Goal: Transaction & Acquisition: Purchase product/service

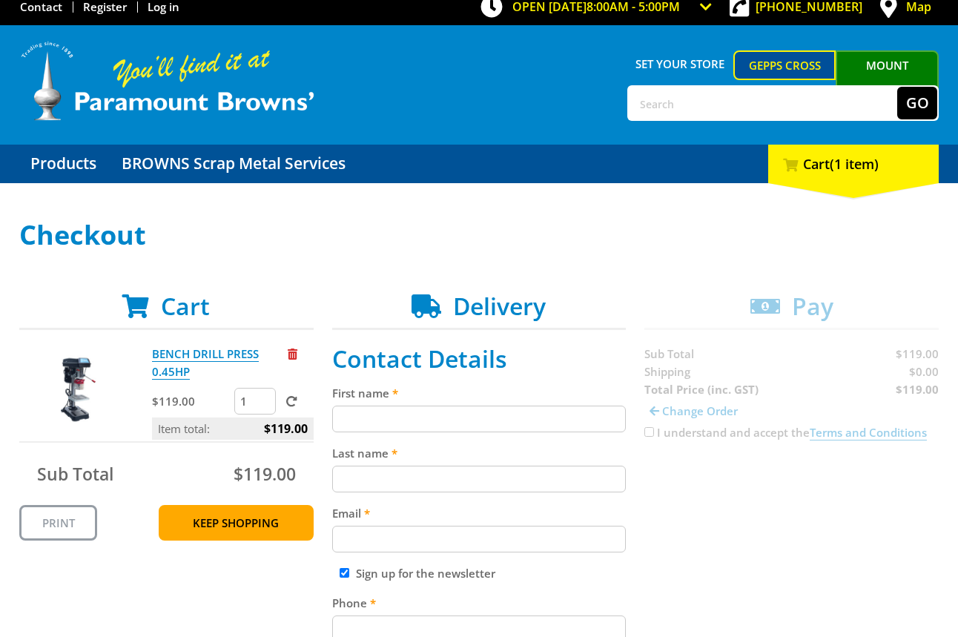
scroll to position [49, 0]
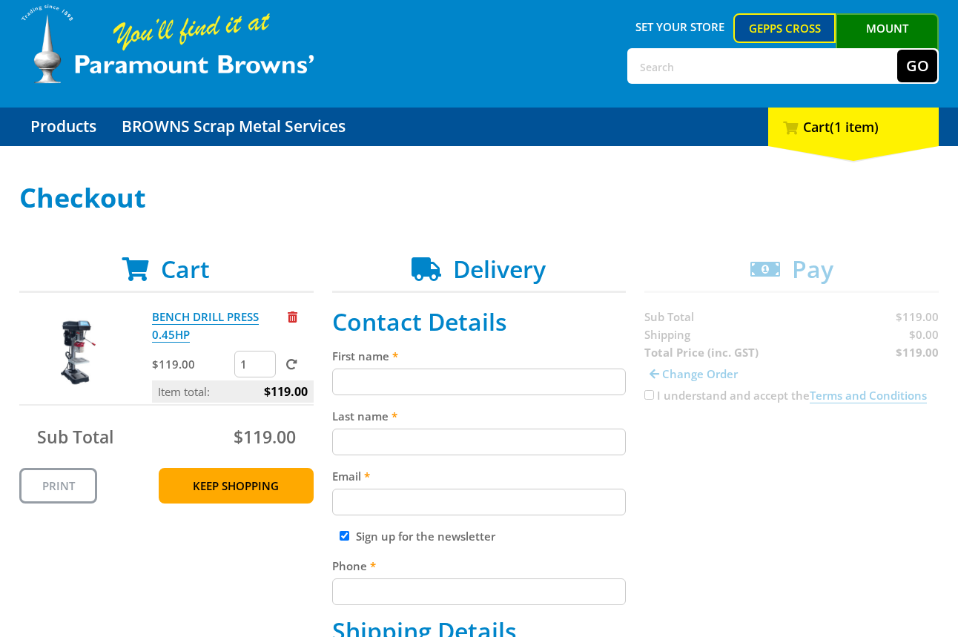
click at [498, 373] on input "First name" at bounding box center [479, 382] width 294 height 27
paste input "[PERSON_NAME]"
type input "[PERSON_NAME]"
click at [579, 440] on input "Last name" at bounding box center [479, 442] width 294 height 27
paste input "[PERSON_NAME]"
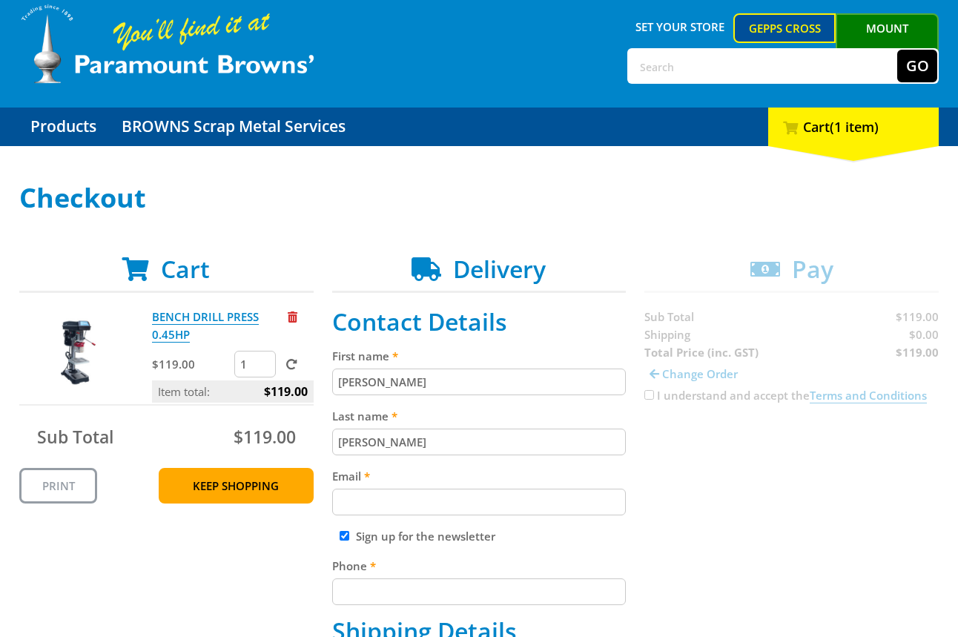
type input "[PERSON_NAME]"
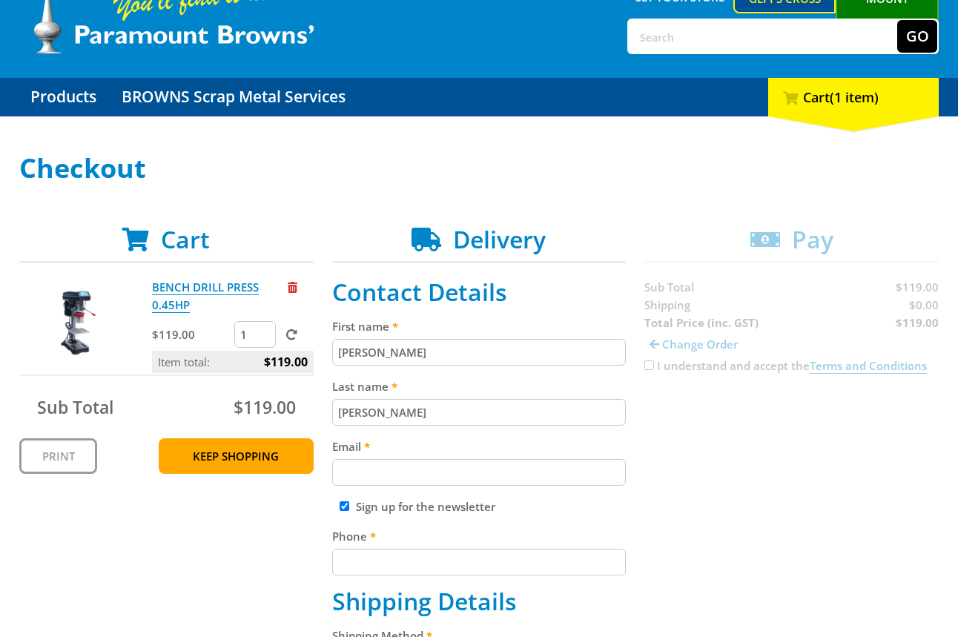
scroll to position [103, 0]
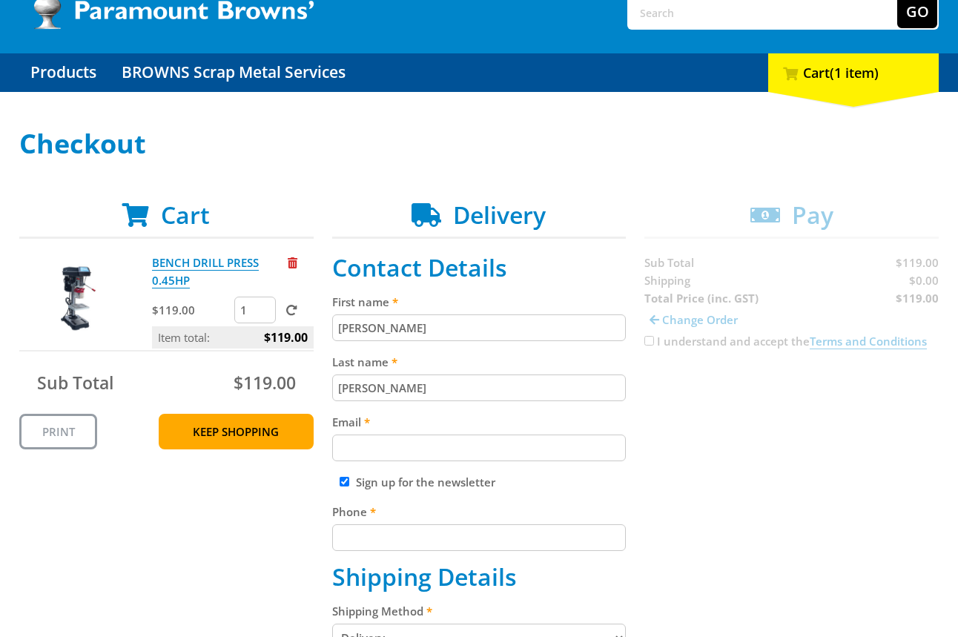
click at [471, 456] on input "Email" at bounding box center [479, 448] width 294 height 27
paste input "[EMAIL_ADDRESS][DOMAIN_NAME]"
type input "[EMAIL_ADDRESS][DOMAIN_NAME]"
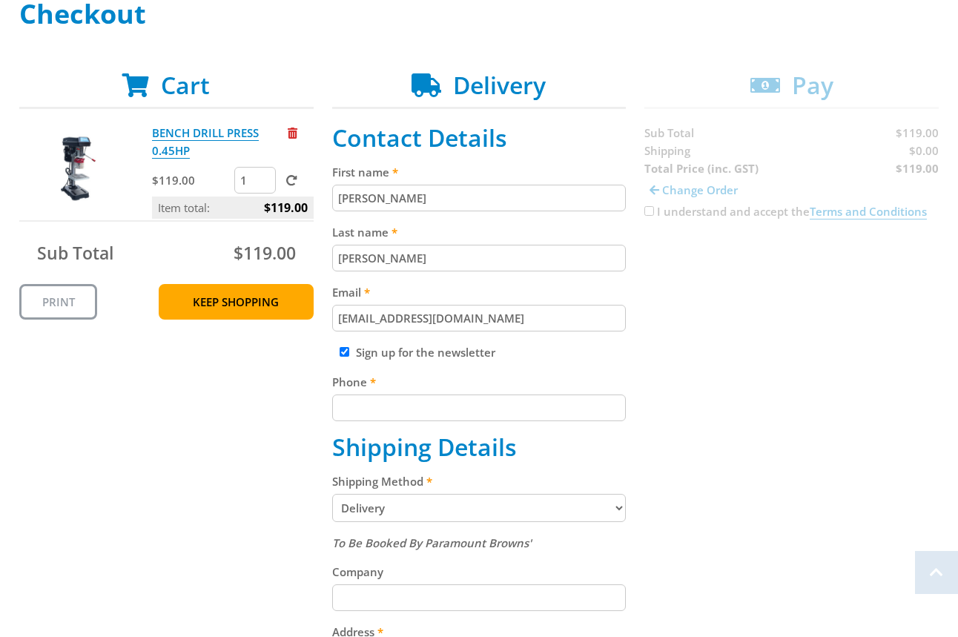
scroll to position [303, 0]
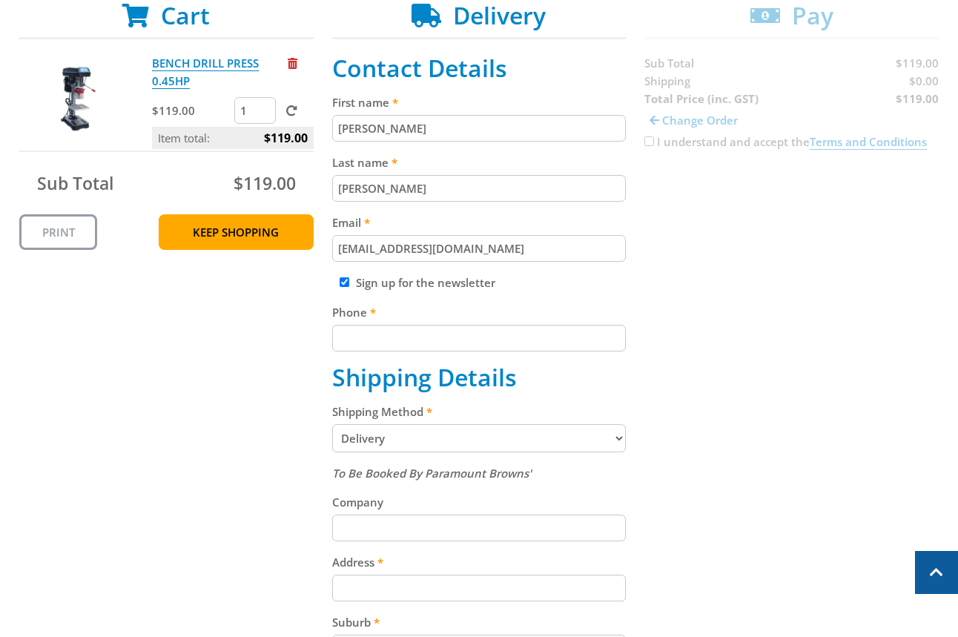
click at [552, 363] on h2 "Shipping Details" at bounding box center [479, 377] width 294 height 28
click at [547, 332] on input "Phone" at bounding box center [479, 338] width 294 height 27
type input "[PHONE_NUMBER]"
click at [691, 316] on div "Cart BENCH DRILL PRESS 0.45HP $119.00 1 Item total: $119.00 Sub Total $119.00 P…" at bounding box center [479, 475] width 920 height 949
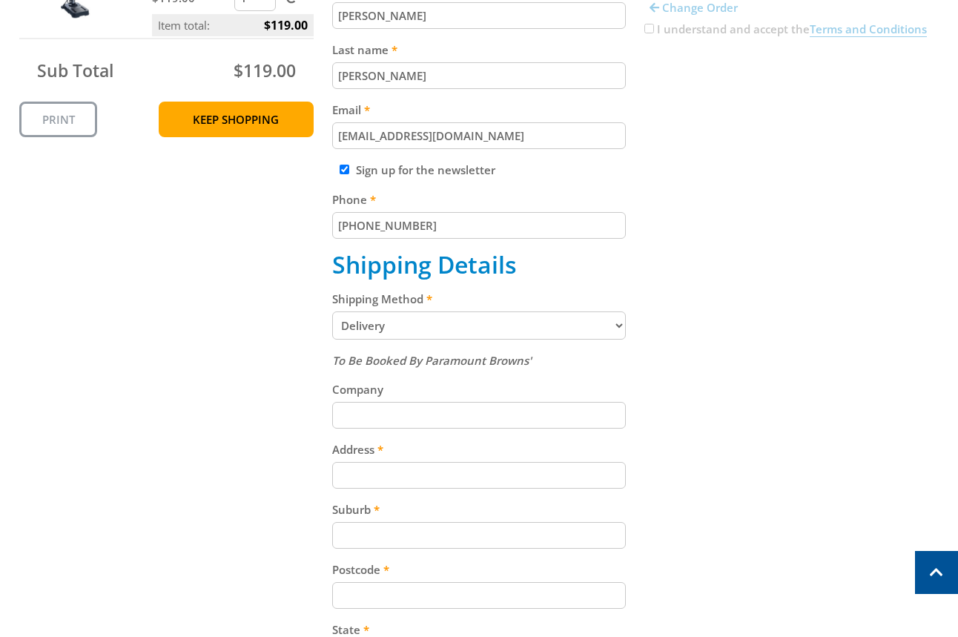
scroll to position [432, 0]
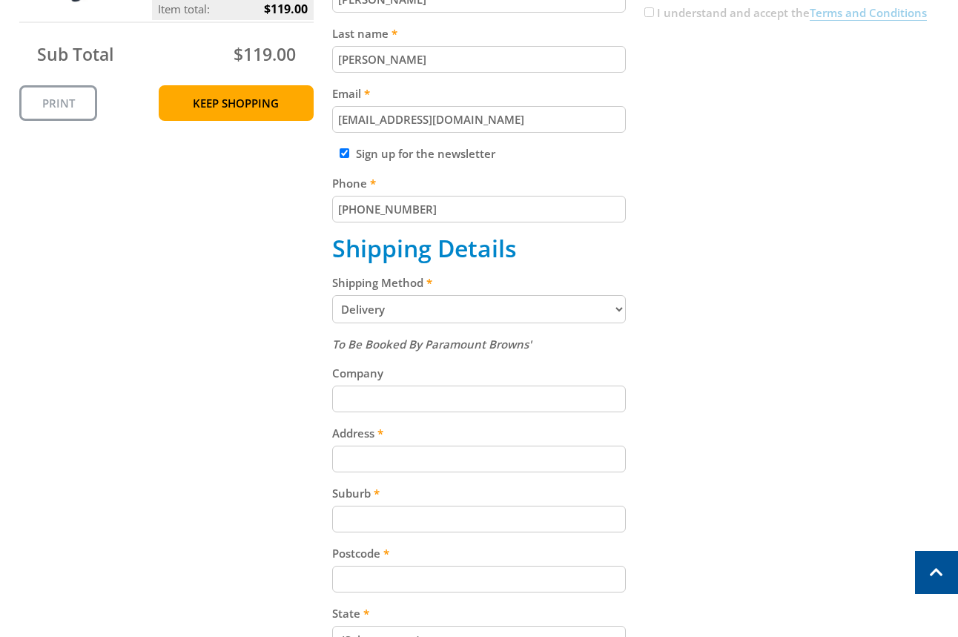
click at [576, 310] on select "Pickup from Gepps Cross Delivery" at bounding box center [479, 309] width 294 height 28
select select "Pickup"
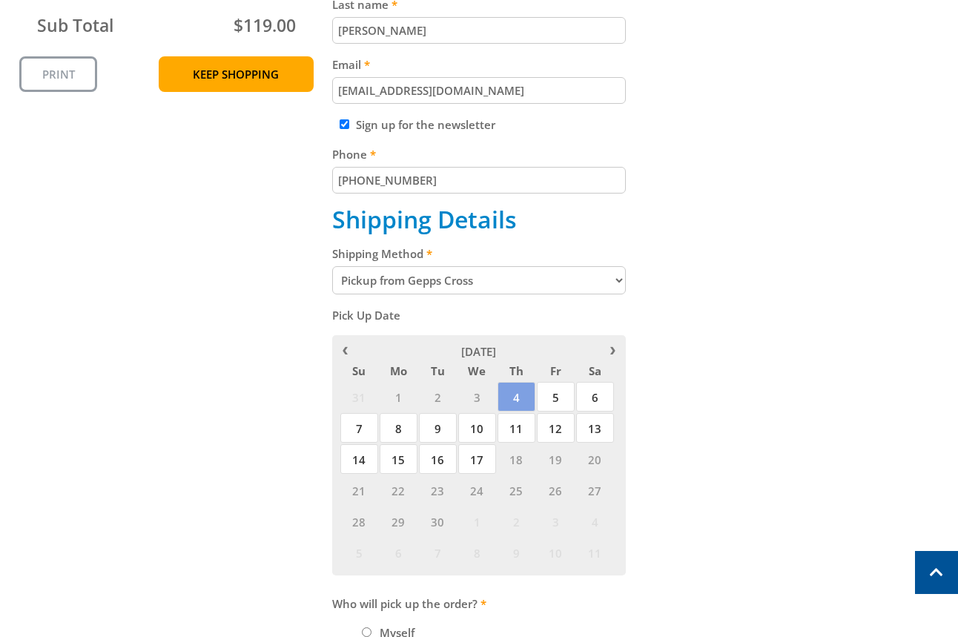
scroll to position [476, 0]
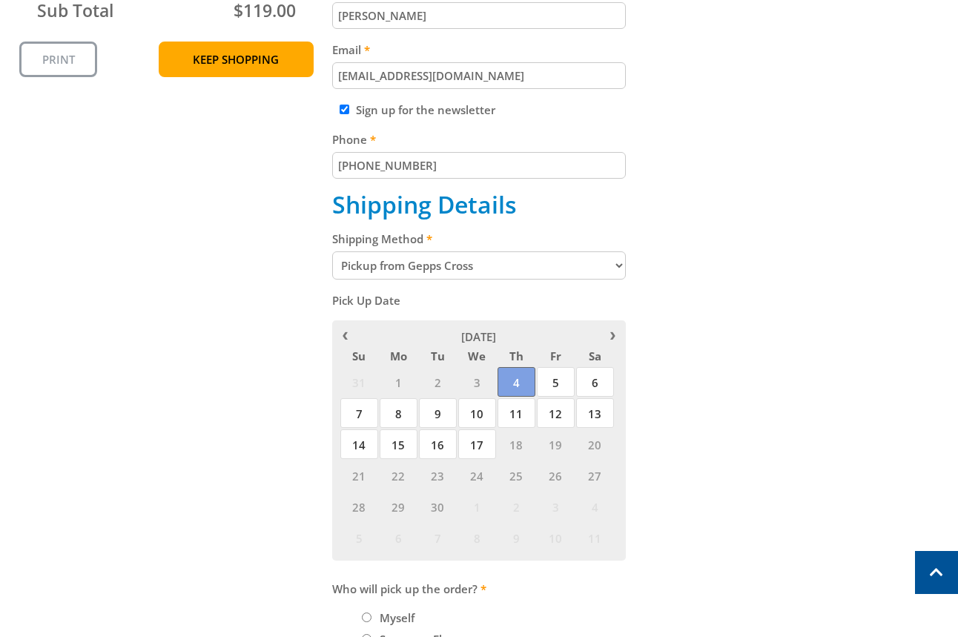
click at [501, 387] on span "4" at bounding box center [517, 382] width 38 height 30
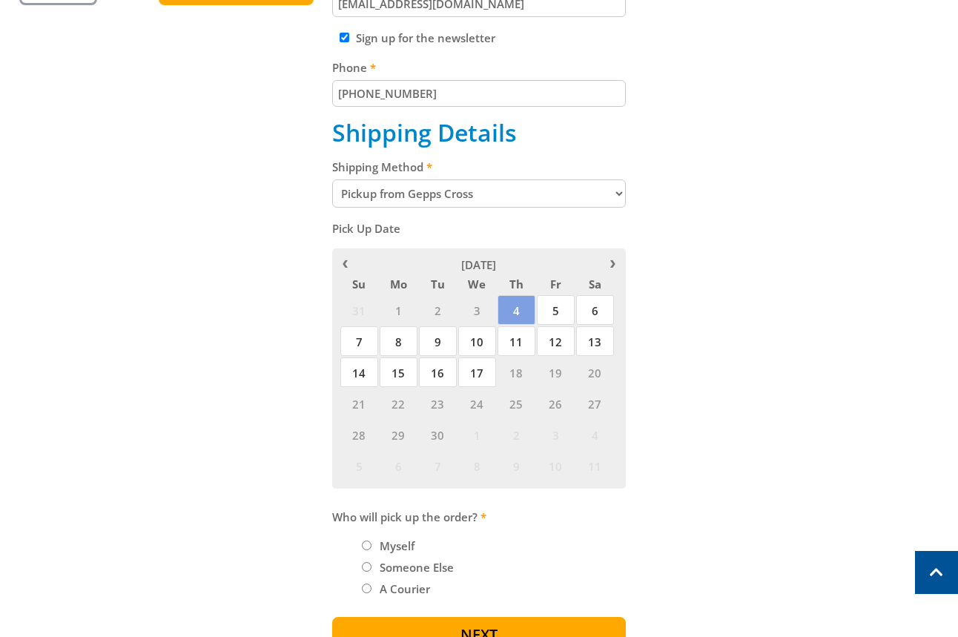
scroll to position [609, 0]
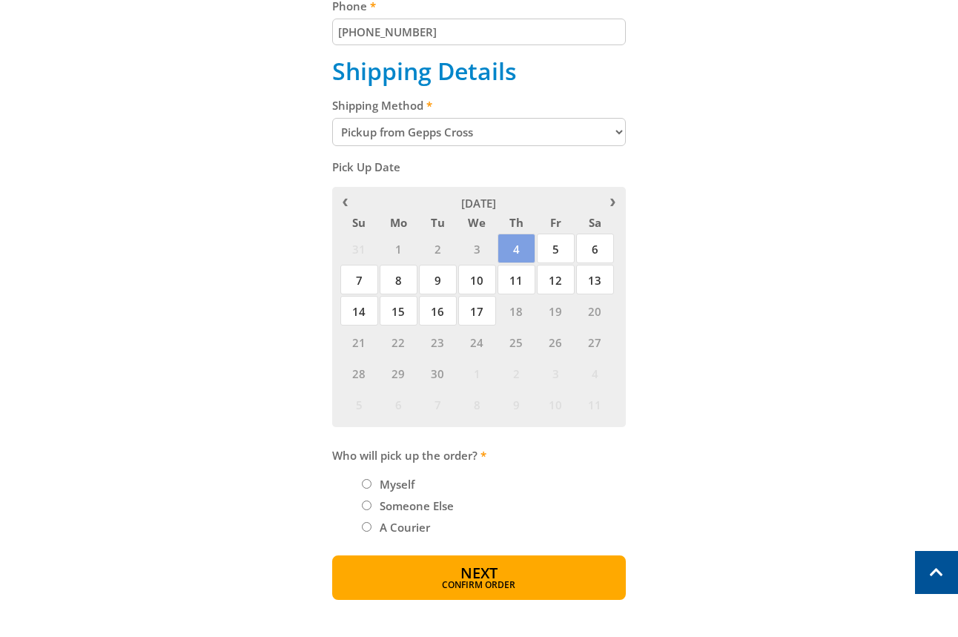
click at [393, 484] on label "Myself" at bounding box center [397, 484] width 45 height 25
click at [372, 484] on input "Myself" at bounding box center [367, 484] width 10 height 10
radio input "true"
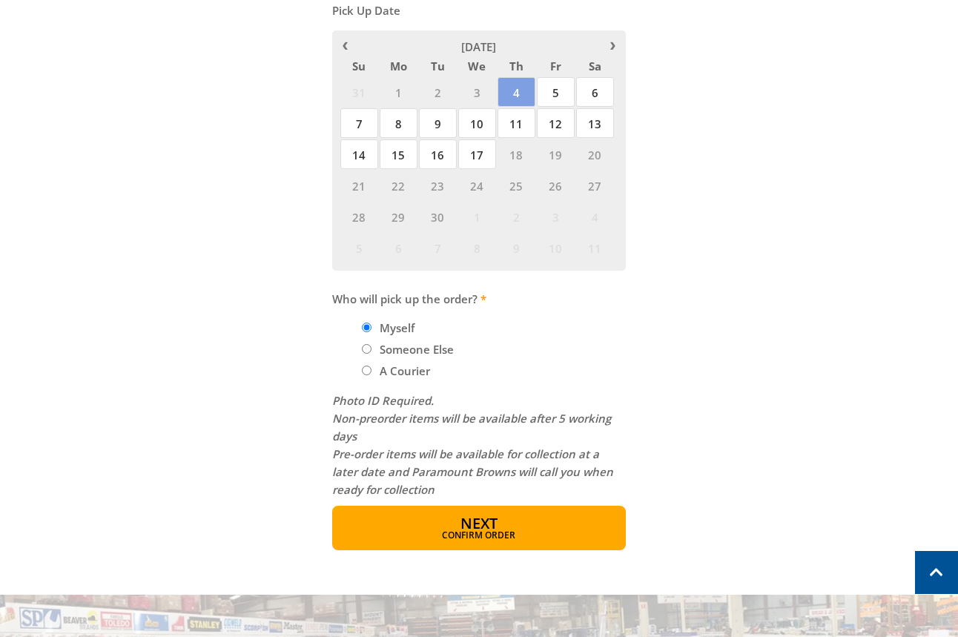
scroll to position [771, 0]
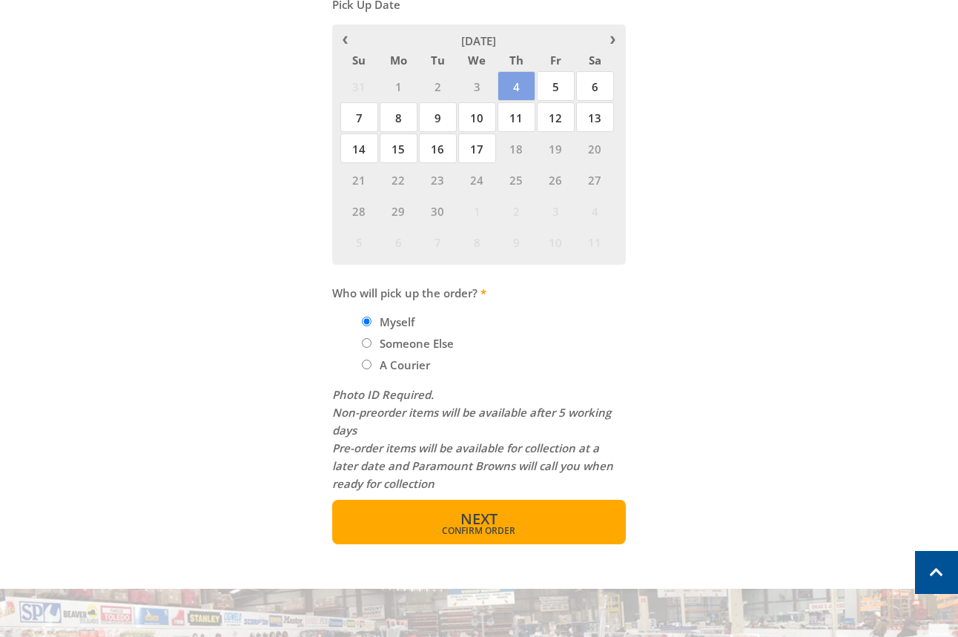
click at [520, 516] on button "Next Confirm order" at bounding box center [479, 522] width 294 height 45
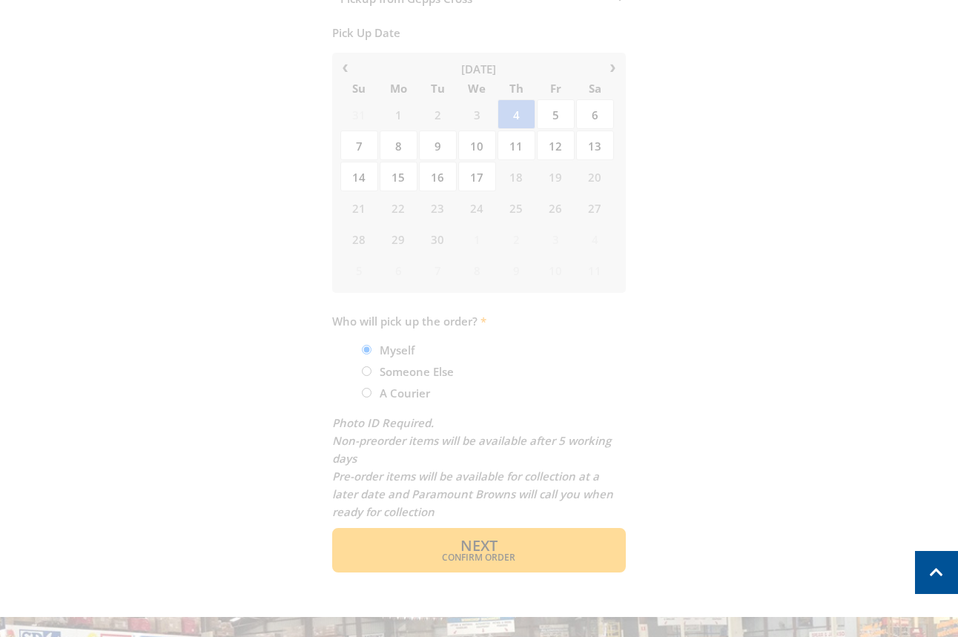
scroll to position [737, 0]
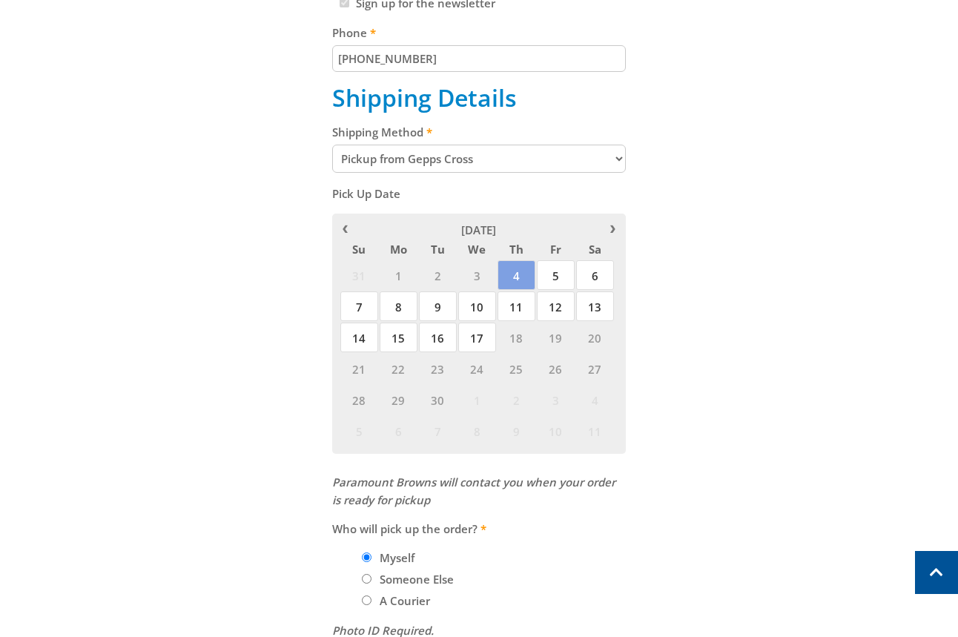
scroll to position [589, 0]
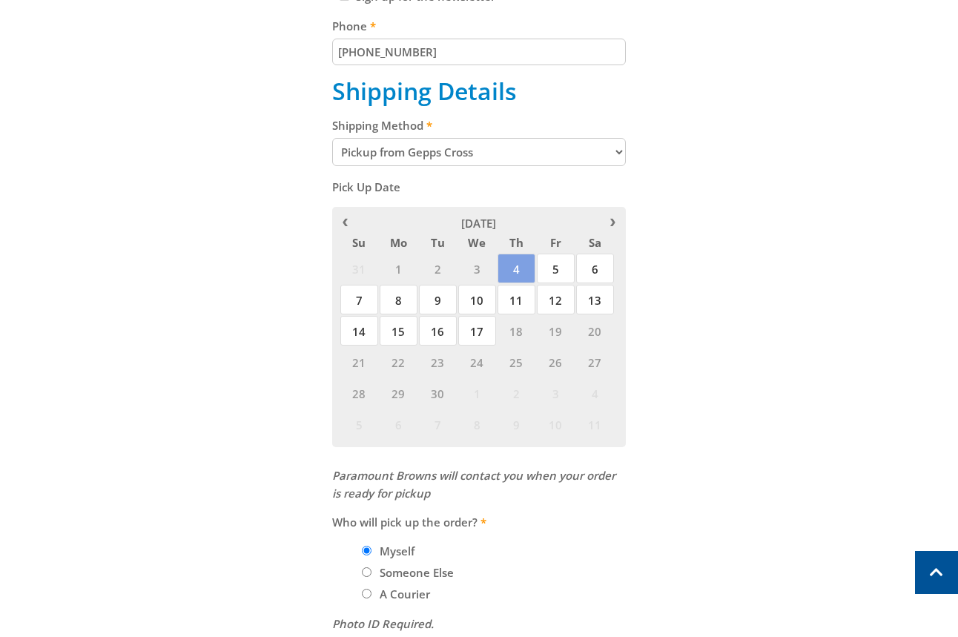
click at [419, 571] on label "Someone Else" at bounding box center [417, 572] width 85 height 25
click at [372, 571] on input "Someone Else" at bounding box center [367, 572] width 10 height 10
radio input "true"
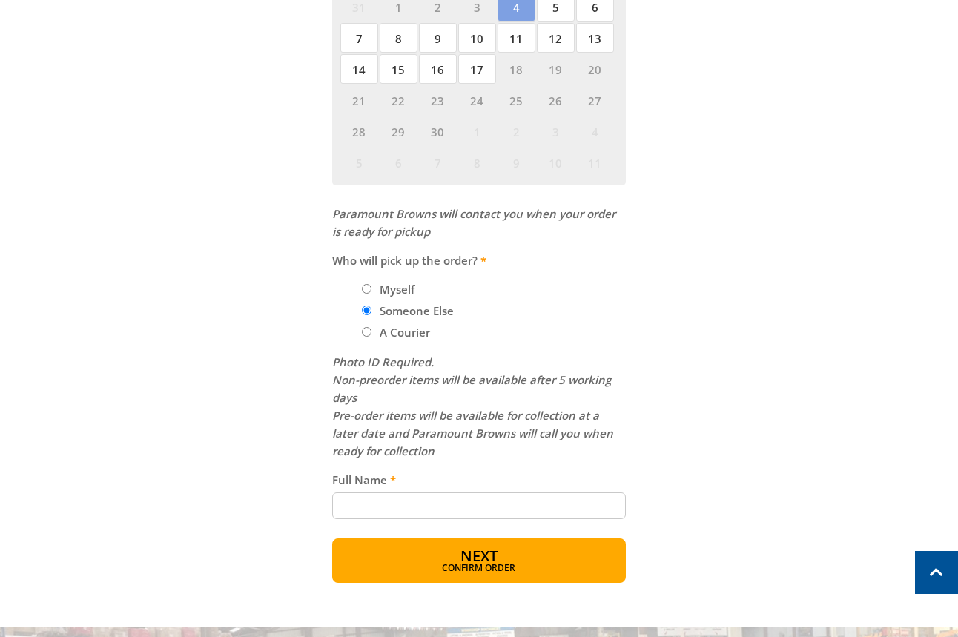
scroll to position [861, 0]
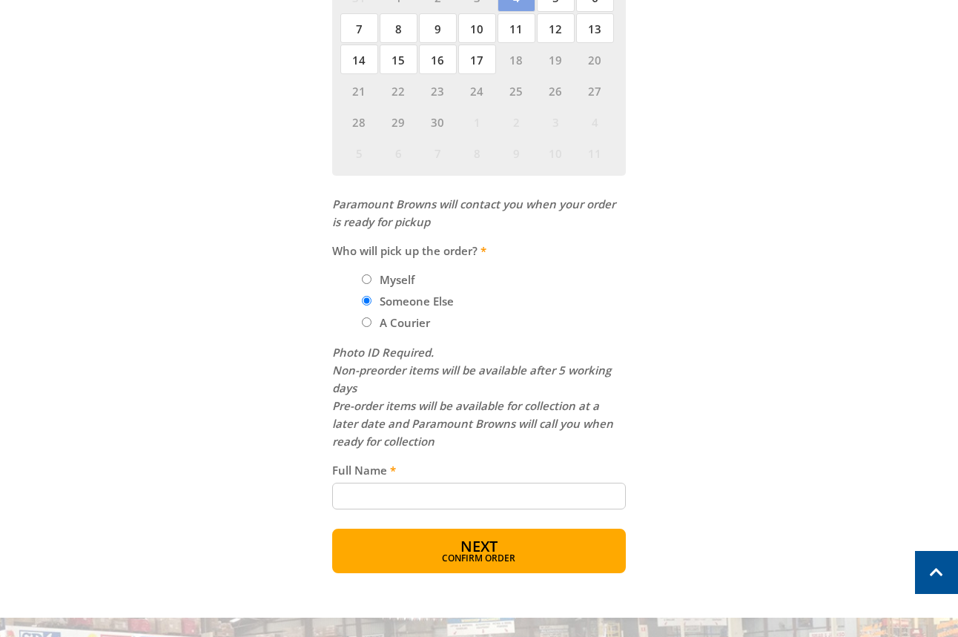
click at [399, 277] on label "Myself" at bounding box center [397, 279] width 45 height 25
click at [372, 277] on input "Myself" at bounding box center [367, 279] width 10 height 10
radio input "true"
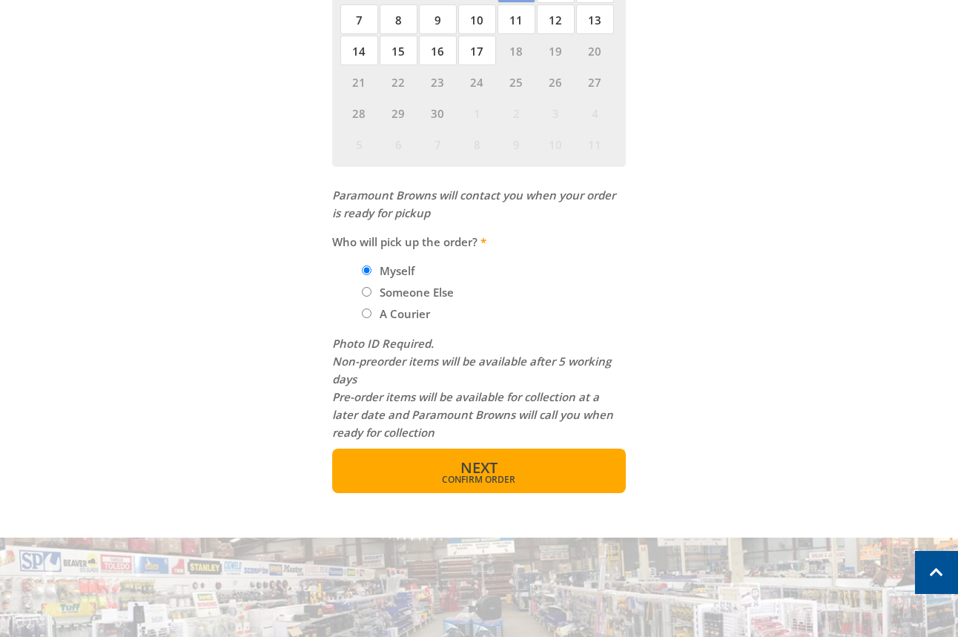
scroll to position [883, 0]
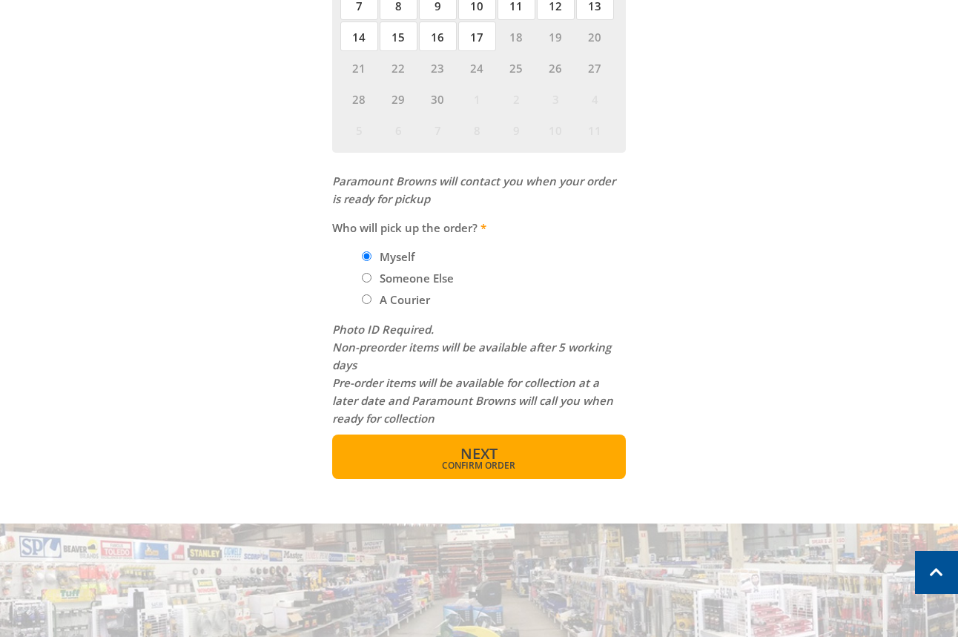
click at [565, 466] on span "Confirm order" at bounding box center [479, 465] width 231 height 9
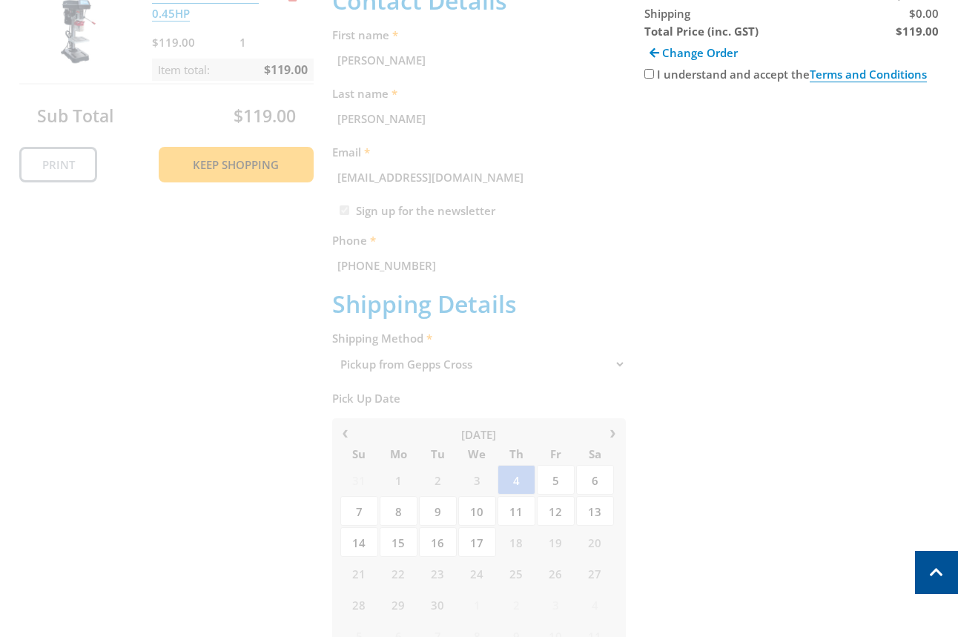
scroll to position [304, 0]
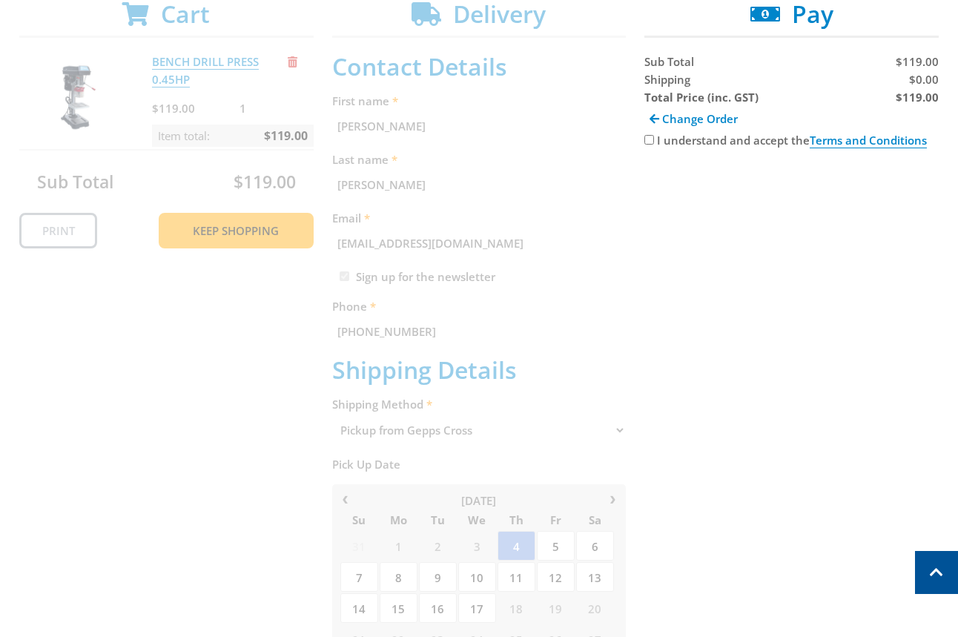
click at [642, 135] on div "Cart BENCH DRILL PRESS 0.45HP $119.00 1 Item total: $119.00 Sub Total $119.00 P…" at bounding box center [479, 525] width 920 height 1051
click at [650, 146] on div "I understand and accept the Terms and Conditions" at bounding box center [792, 140] width 294 height 18
click at [650, 143] on input "I understand and accept the Terms and Conditions" at bounding box center [650, 140] width 10 height 10
checkbox input "true"
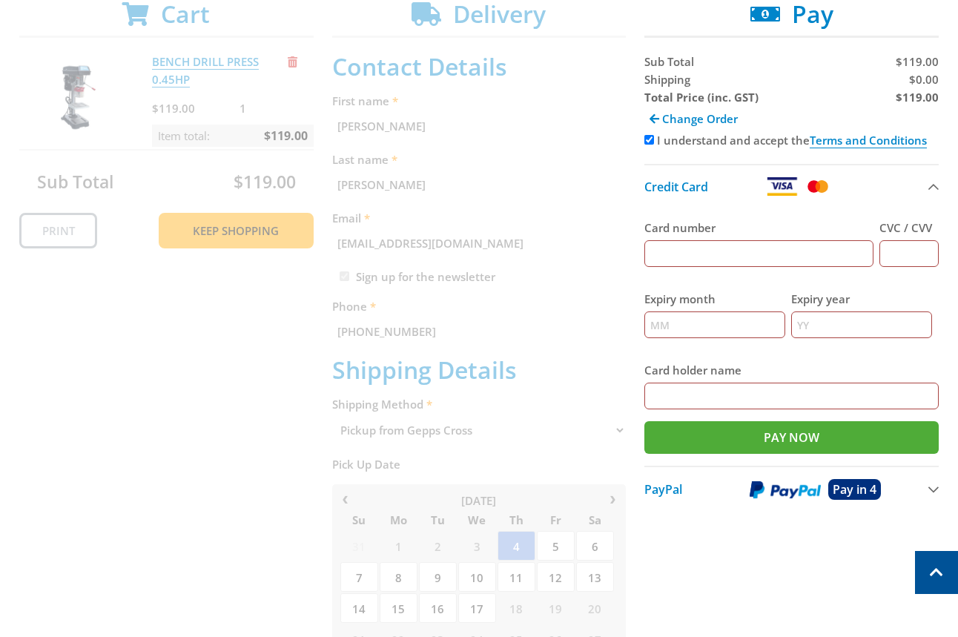
click at [756, 251] on input "Card number" at bounding box center [759, 253] width 229 height 27
type input "5454545454545454"
type input "123"
type input "12"
type input "2025"
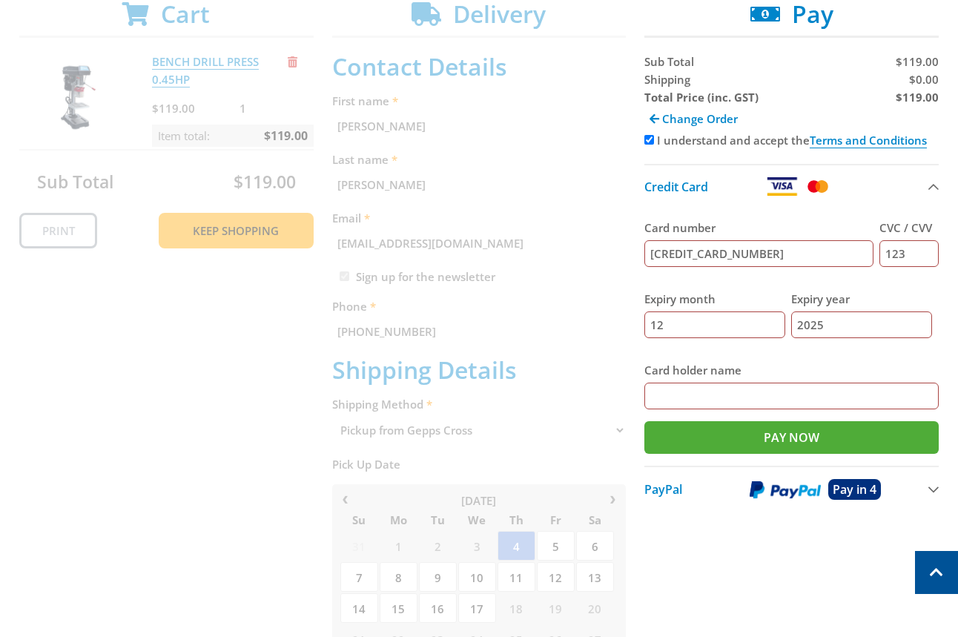
type input "[PERSON_NAME]"
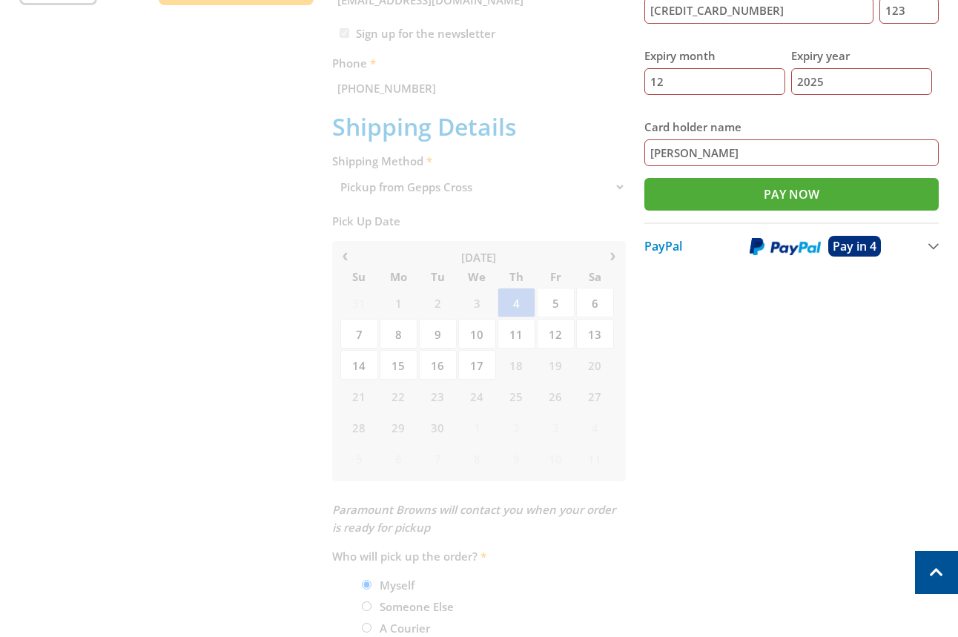
scroll to position [628, 0]
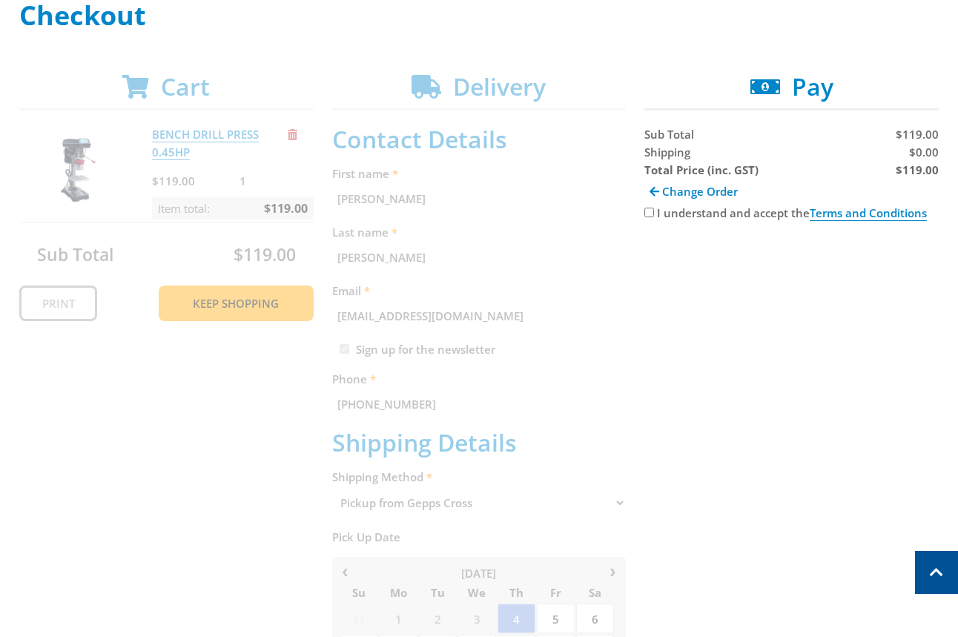
scroll to position [256, 0]
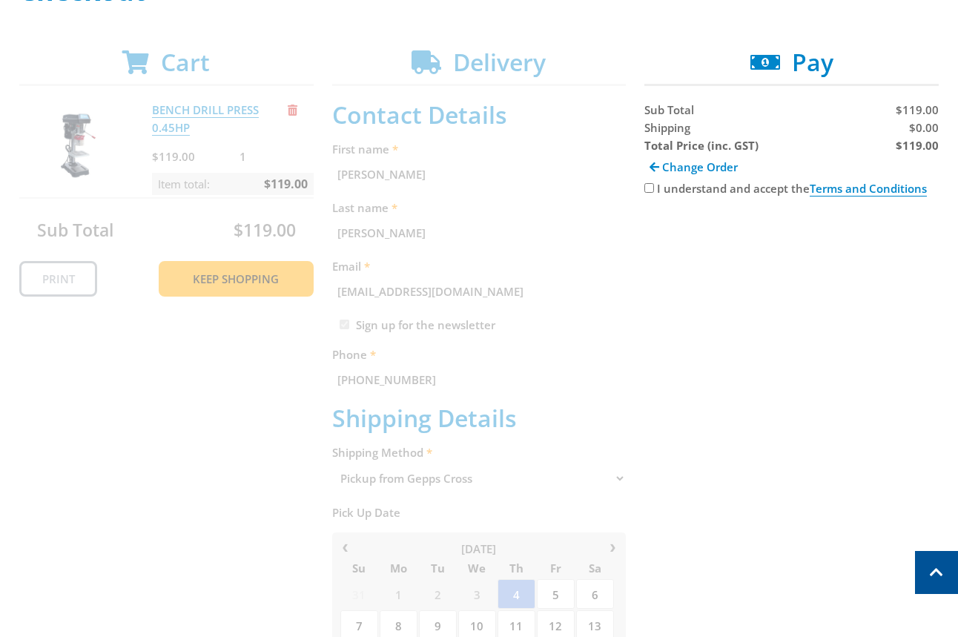
click at [529, 231] on div "Cart BENCH DRILL PRESS 0.45HP $119.00 1 Item total: $119.00 Sub Total $119.00 P…" at bounding box center [479, 573] width 920 height 1051
click at [537, 338] on div "Cart BENCH DRILL PRESS 0.45HP $119.00 1 Item total: $119.00 Sub Total $119.00 P…" at bounding box center [479, 573] width 920 height 1051
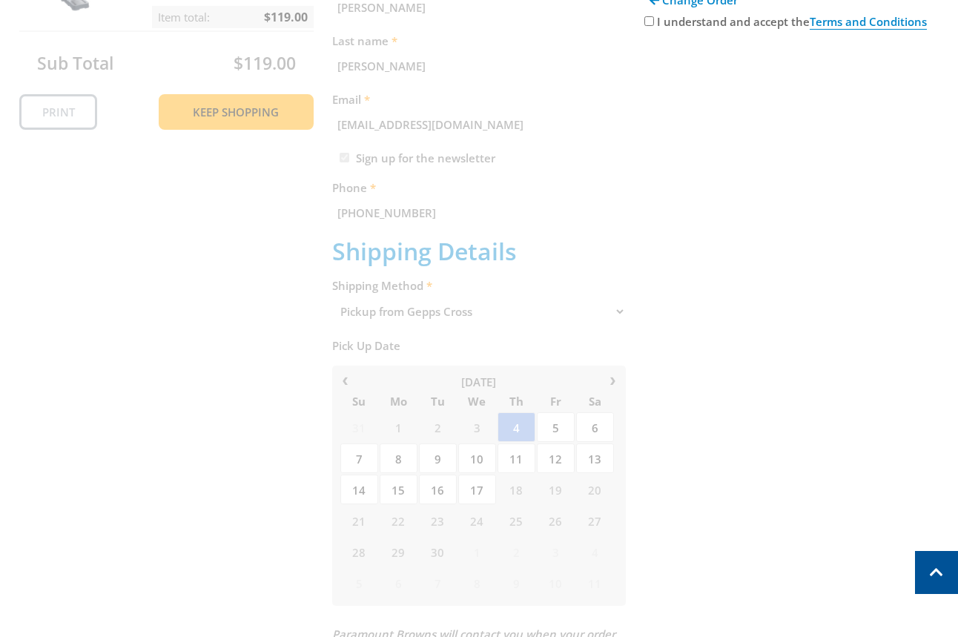
scroll to position [612, 0]
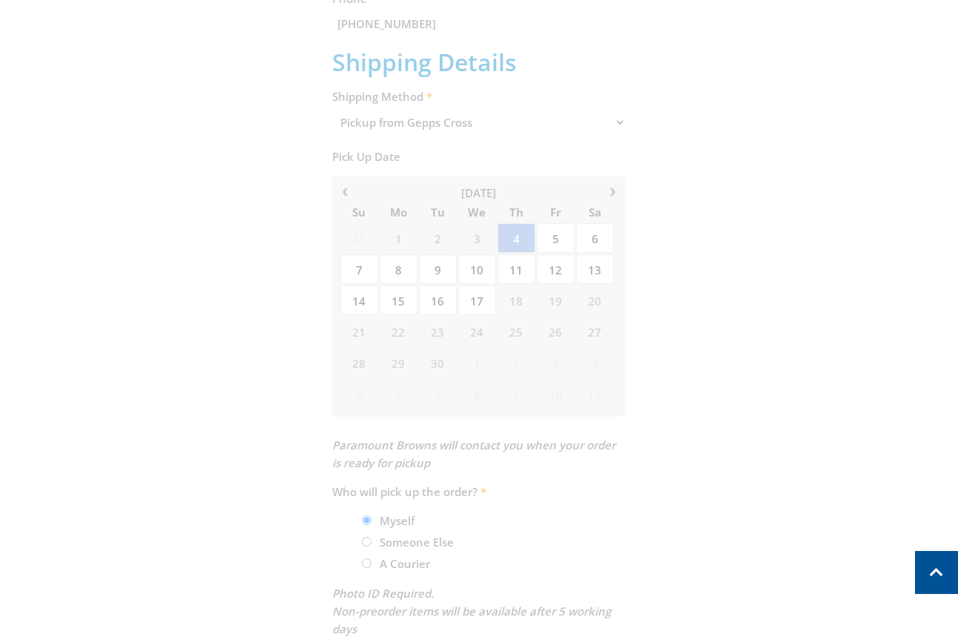
drag, startPoint x: 570, startPoint y: 252, endPoint x: 562, endPoint y: 280, distance: 28.4
click at [570, 253] on div "Cart BENCH DRILL PRESS 0.45HP $119.00 1 Item total: $119.00 Sub Total $119.00 P…" at bounding box center [479, 217] width 920 height 1051
drag, startPoint x: 504, startPoint y: 368, endPoint x: 494, endPoint y: 388, distance: 22.6
click at [500, 374] on div "Cart BENCH DRILL PRESS 0.45HP $119.00 1 Item total: $119.00 Sub Total $119.00 P…" at bounding box center [479, 217] width 920 height 1051
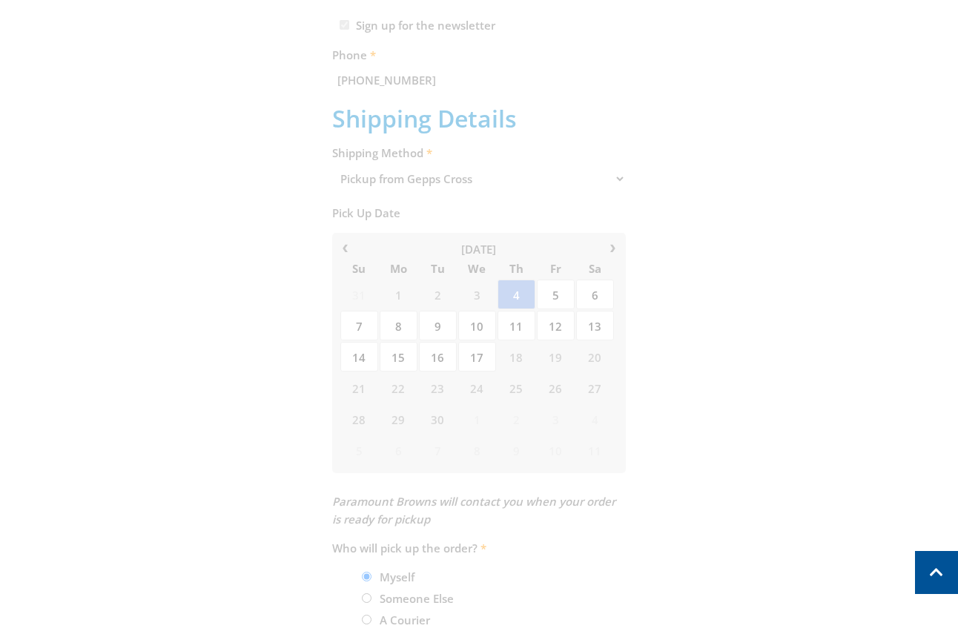
scroll to position [211, 0]
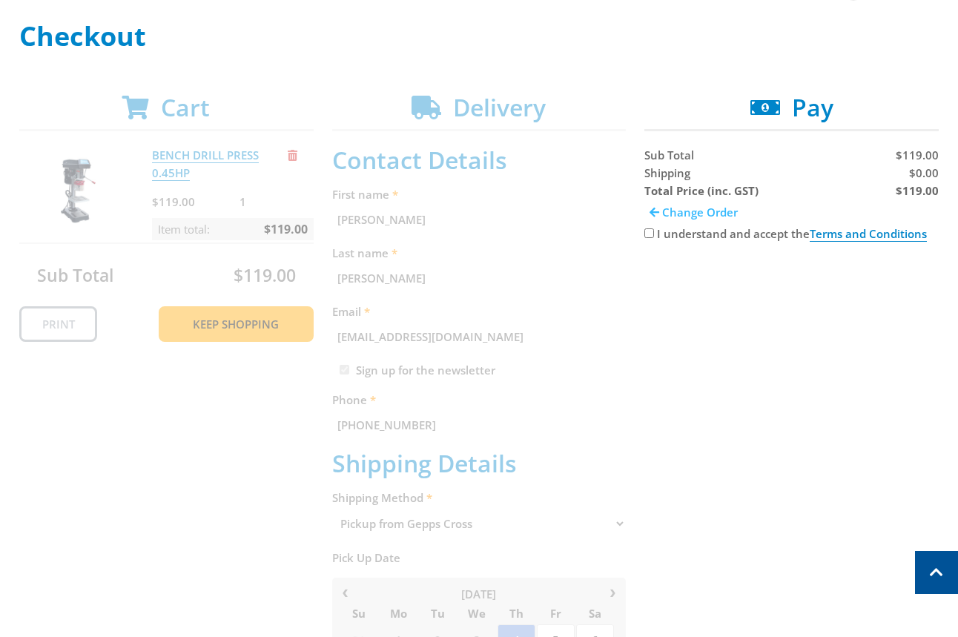
click at [674, 216] on span "Change Order" at bounding box center [700, 212] width 76 height 15
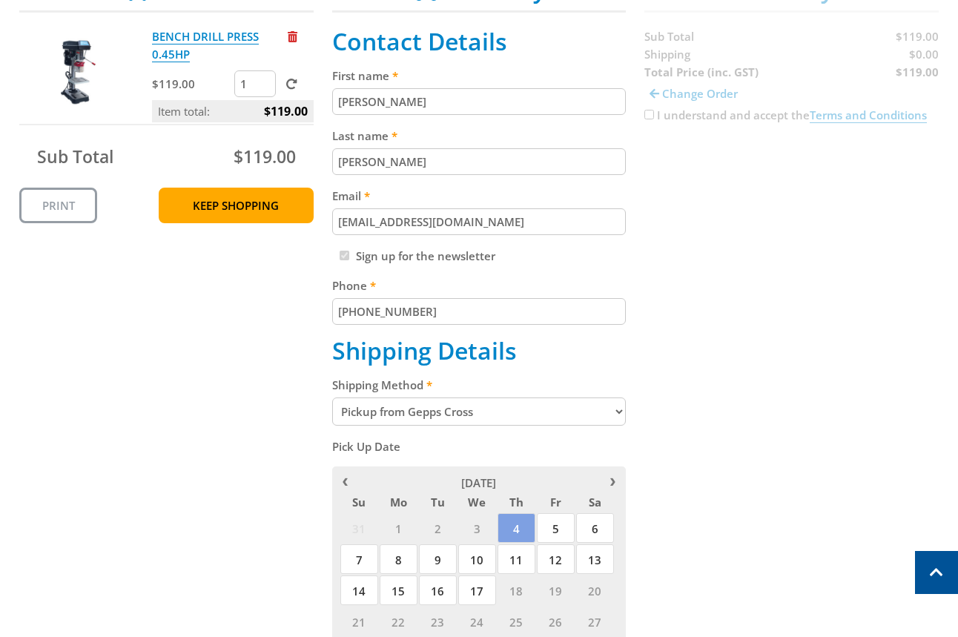
scroll to position [333, 0]
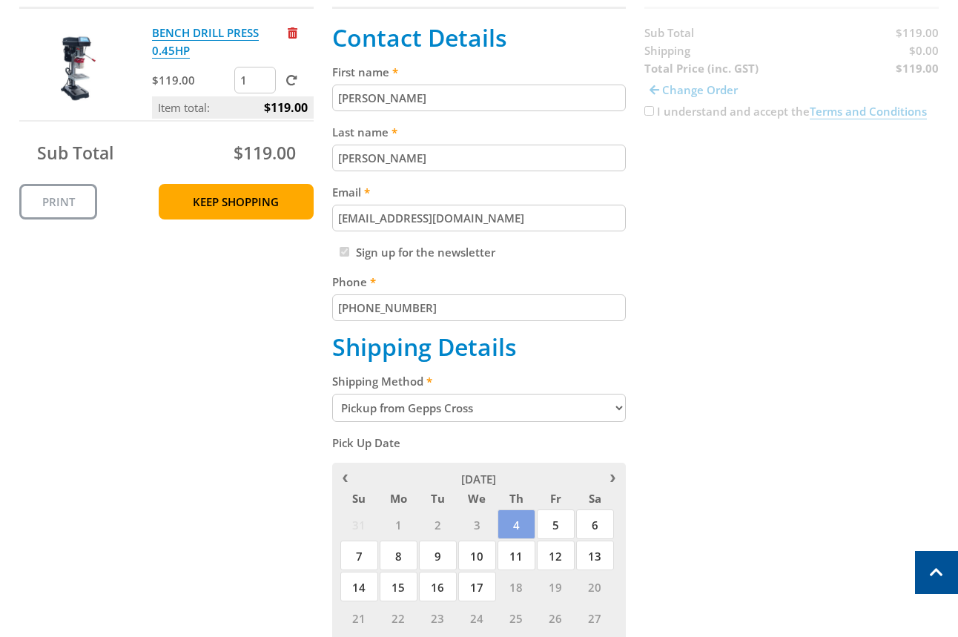
click at [527, 410] on select "Pickup from Gepps Cross Delivery" at bounding box center [479, 408] width 294 height 28
click at [415, 414] on select "Pickup from Gepps Cross Delivery" at bounding box center [479, 408] width 294 height 28
select select "Delivery"
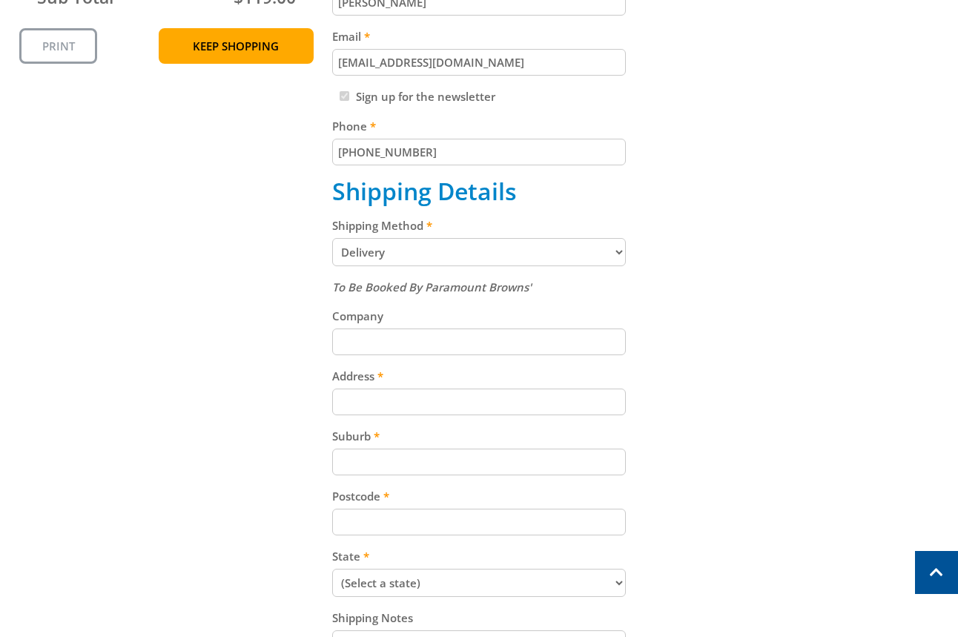
scroll to position [499, 0]
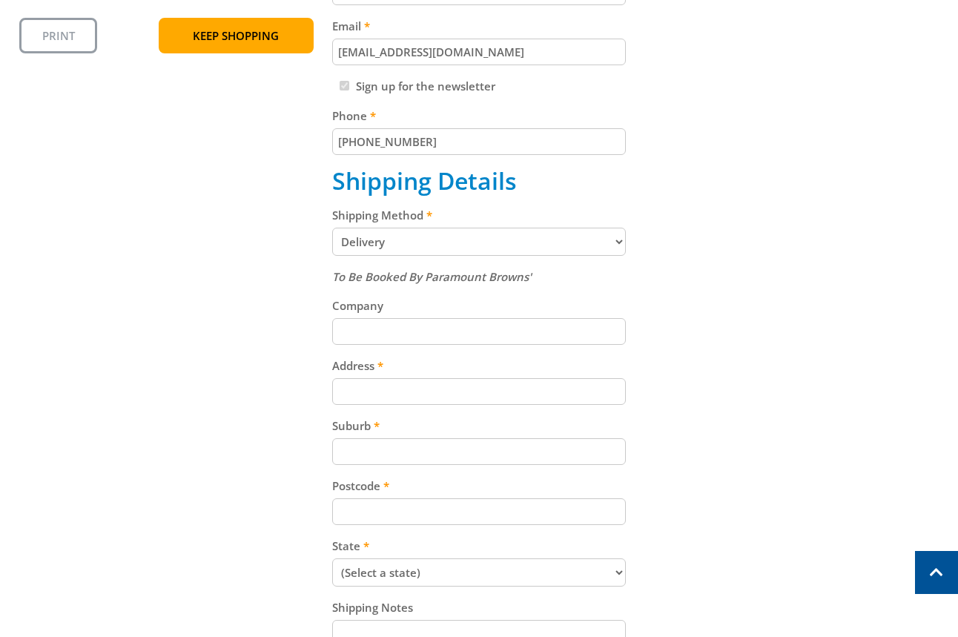
click at [562, 381] on input "Address" at bounding box center [479, 391] width 294 height 27
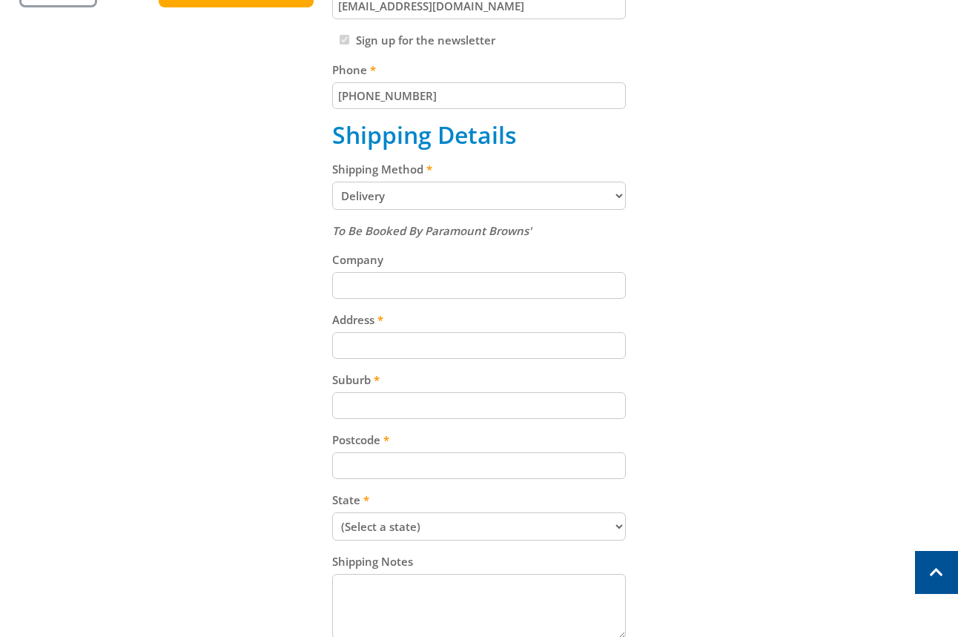
click at [792, 303] on div "Cart BENCH DRILL PRESS 0.45HP $119.00 1 Item total: $119.00 Sub Total $119.00 P…" at bounding box center [479, 233] width 920 height 949
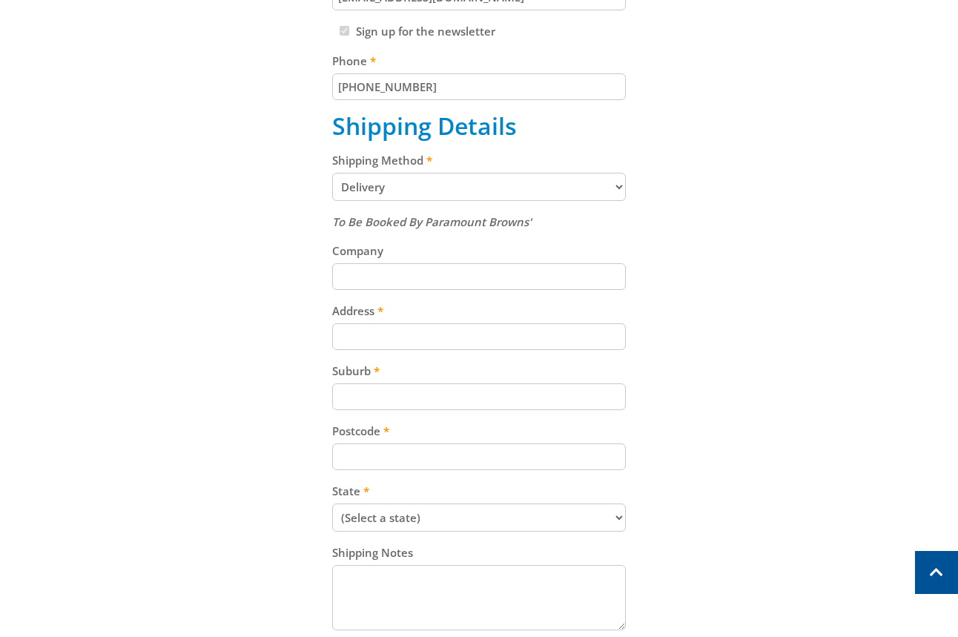
scroll to position [565, 0]
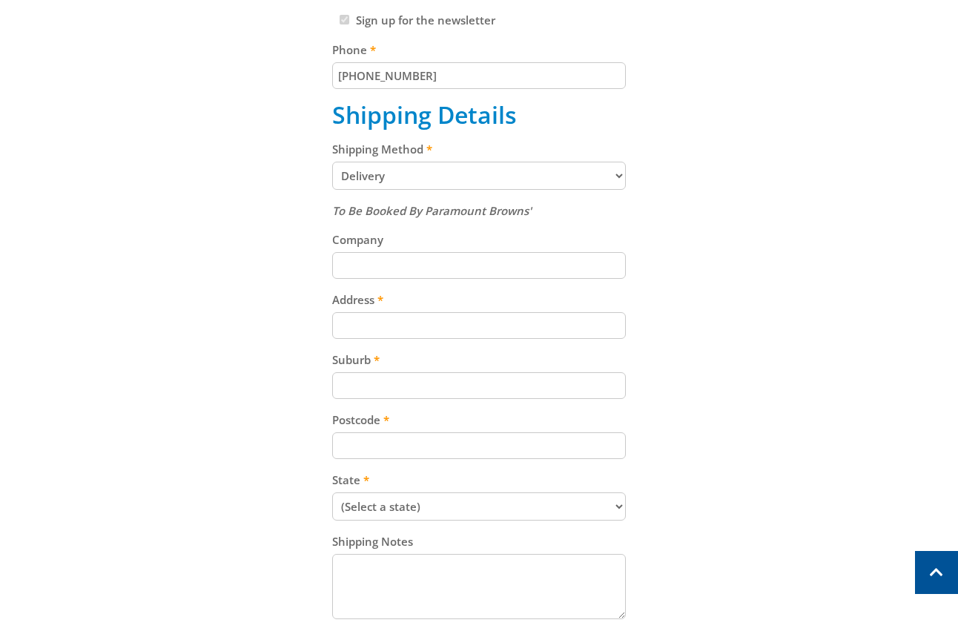
drag, startPoint x: 478, startPoint y: 320, endPoint x: 493, endPoint y: 327, distance: 16.6
click at [478, 320] on input "Address" at bounding box center [479, 325] width 294 height 27
paste input "99 Cavan Road"
type input "99 Cavan Road"
drag, startPoint x: 728, startPoint y: 294, endPoint x: 953, endPoint y: 243, distance: 231.2
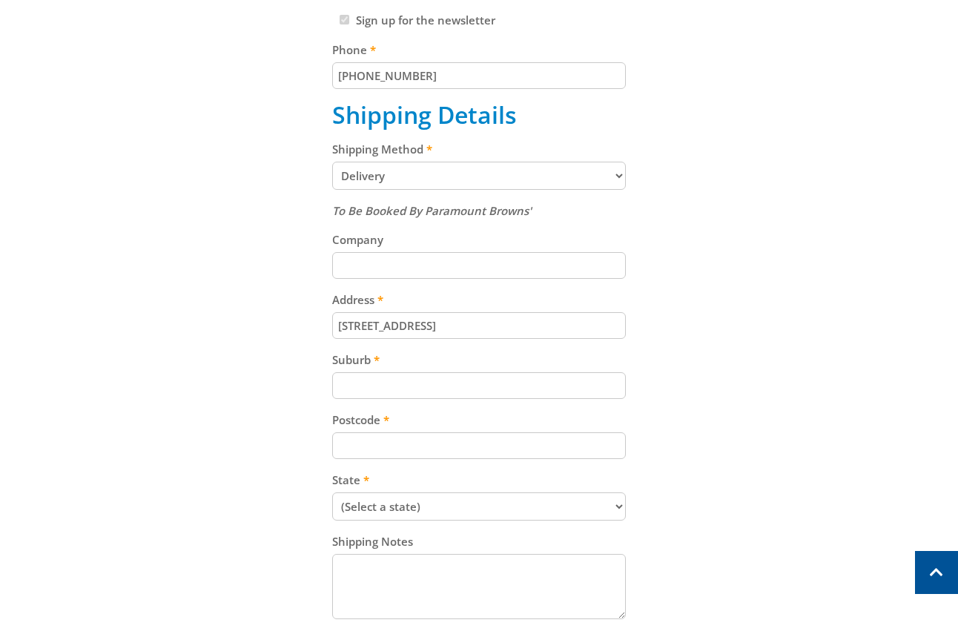
click at [742, 294] on div "Cart BENCH DRILL PRESS 0.45HP $119.00 1 Item total: $119.00 Sub Total $119.00 P…" at bounding box center [479, 213] width 920 height 949
drag, startPoint x: 599, startPoint y: 374, endPoint x: 761, endPoint y: 325, distance: 169.0
click at [599, 375] on input "Suburb" at bounding box center [479, 385] width 294 height 27
paste input "Gepps Cross"
type input "Gepps Cross"
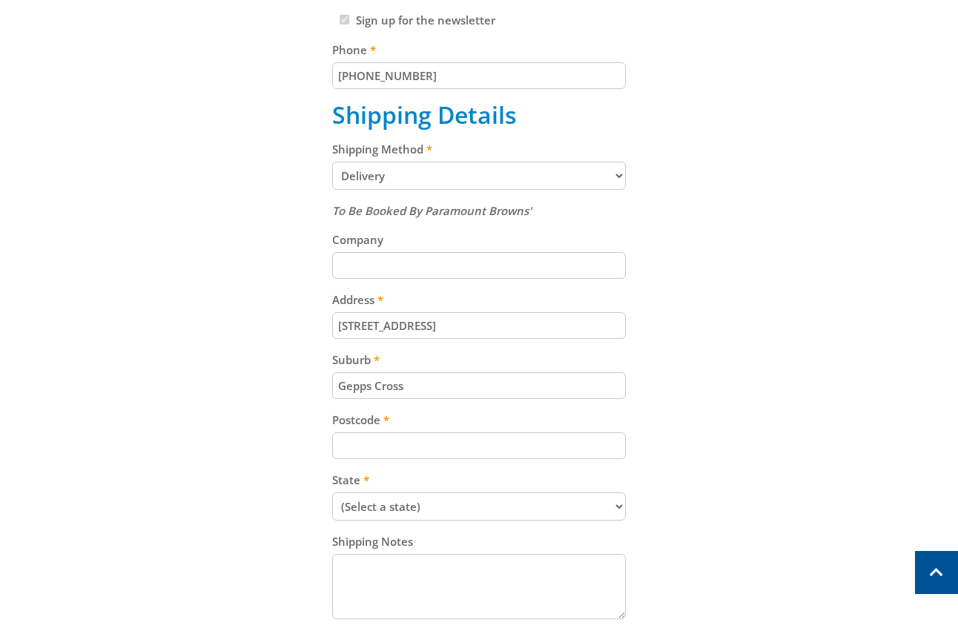
click at [762, 325] on div "Cart BENCH DRILL PRESS 0.45HP $119.00 1 Item total: $119.00 Sub Total $119.00 P…" at bounding box center [479, 213] width 920 height 949
click at [516, 451] on input "Postcode" at bounding box center [479, 445] width 294 height 27
paste input "5094"
type input "5094"
click at [680, 407] on div "Cart BENCH DRILL PRESS 0.45HP $119.00 1 Item total: $119.00 Sub Total $119.00 P…" at bounding box center [479, 213] width 920 height 949
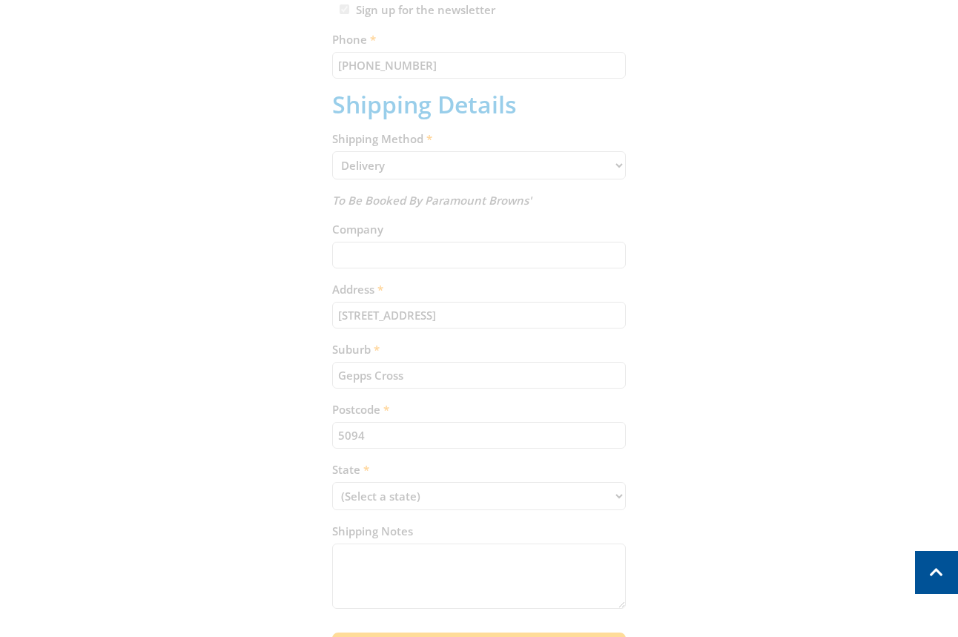
scroll to position [582, 0]
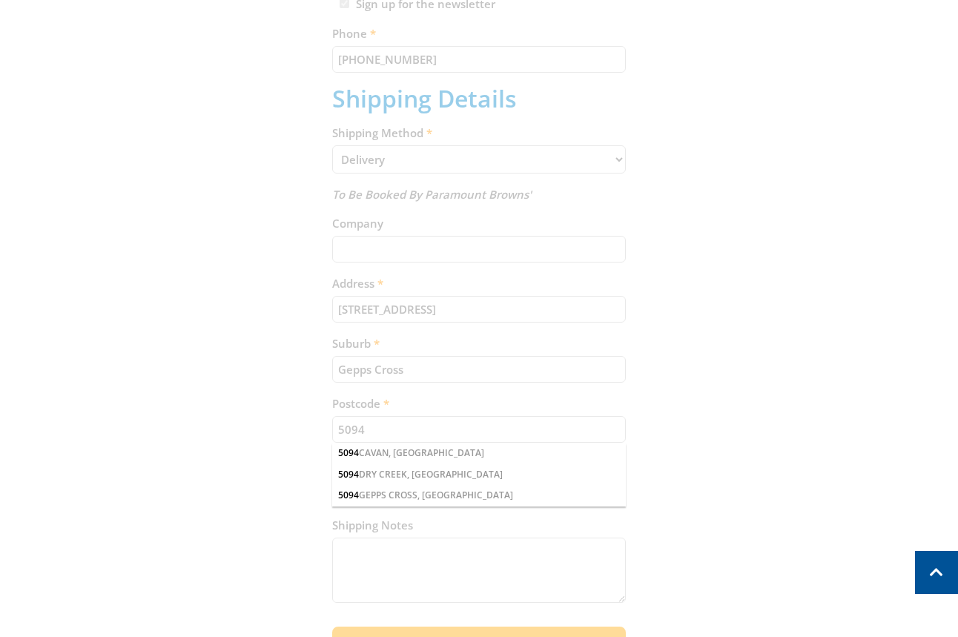
click at [746, 401] on div "Cart BENCH DRILL PRESS 0.45HP $119.00 1 Item total: $119.00 Sub Total $119.00 P…" at bounding box center [479, 197] width 920 height 949
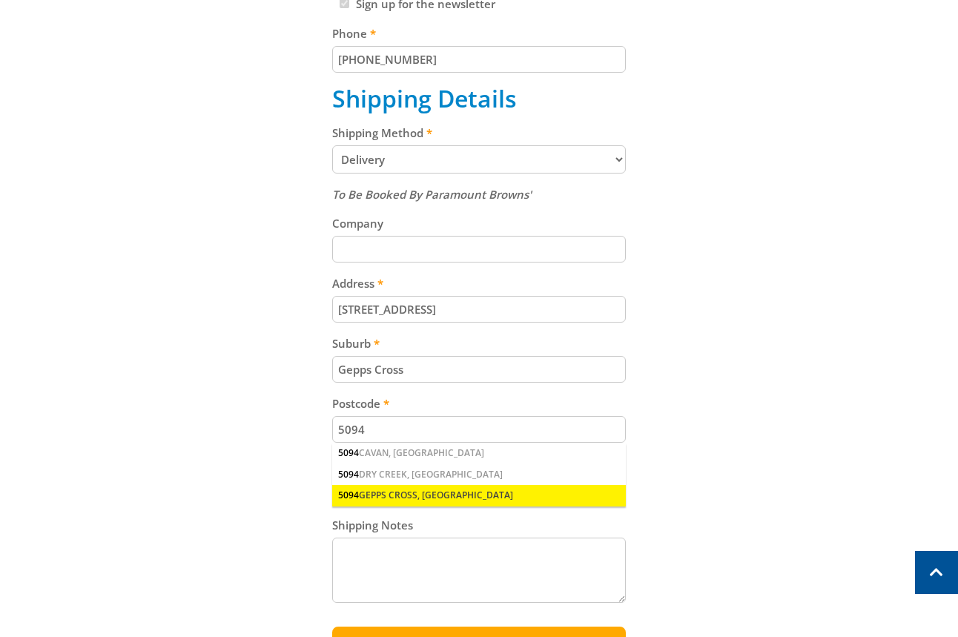
click at [386, 496] on div "5094 GEPPS CROSS, SA" at bounding box center [479, 495] width 294 height 21
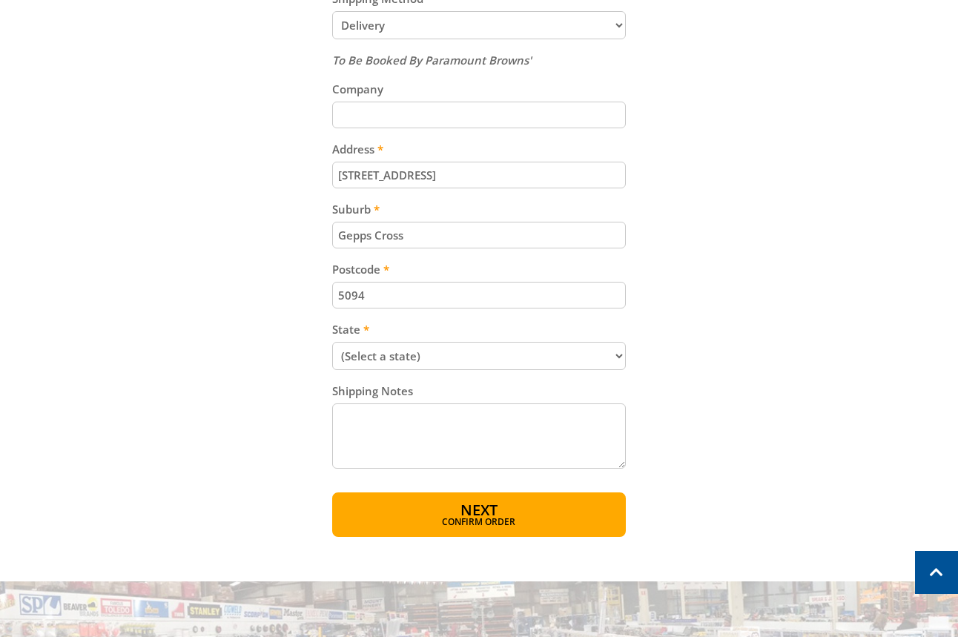
scroll to position [728, 0]
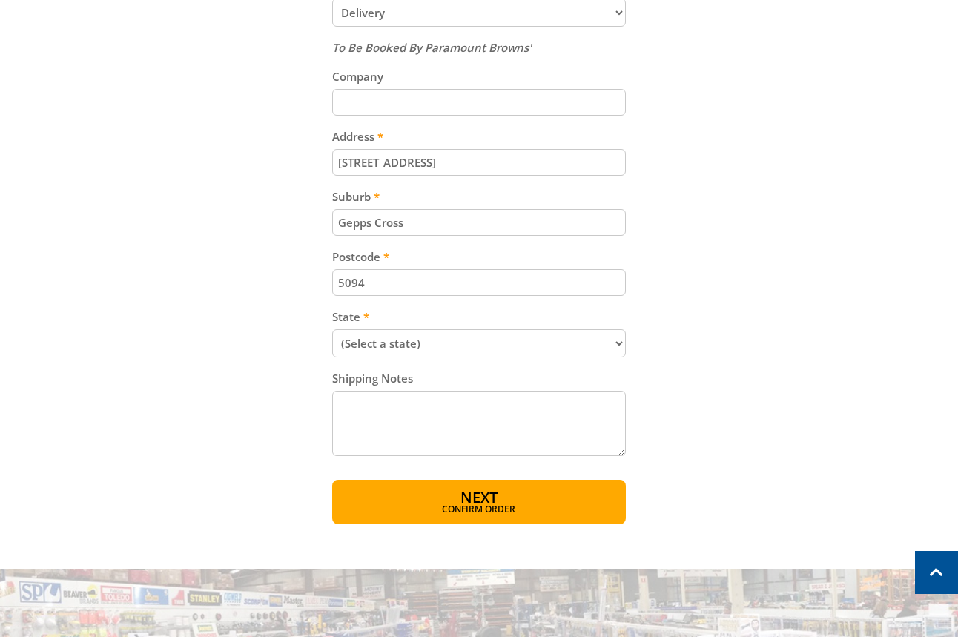
click at [401, 340] on select "(Select a state) South Australia Victoria New South Wales Queensland Western Au…" at bounding box center [479, 343] width 294 height 28
select select "SA"
click at [332, 329] on select "(Select a state) South Australia Victoria New South Wales Queensland Western Au…" at bounding box center [479, 343] width 294 height 28
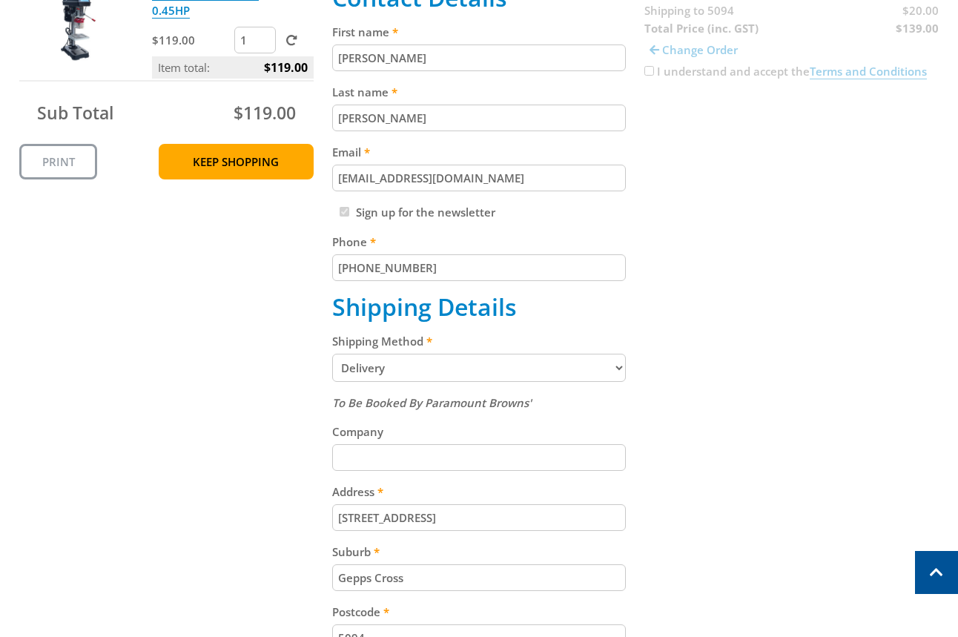
scroll to position [654, 0]
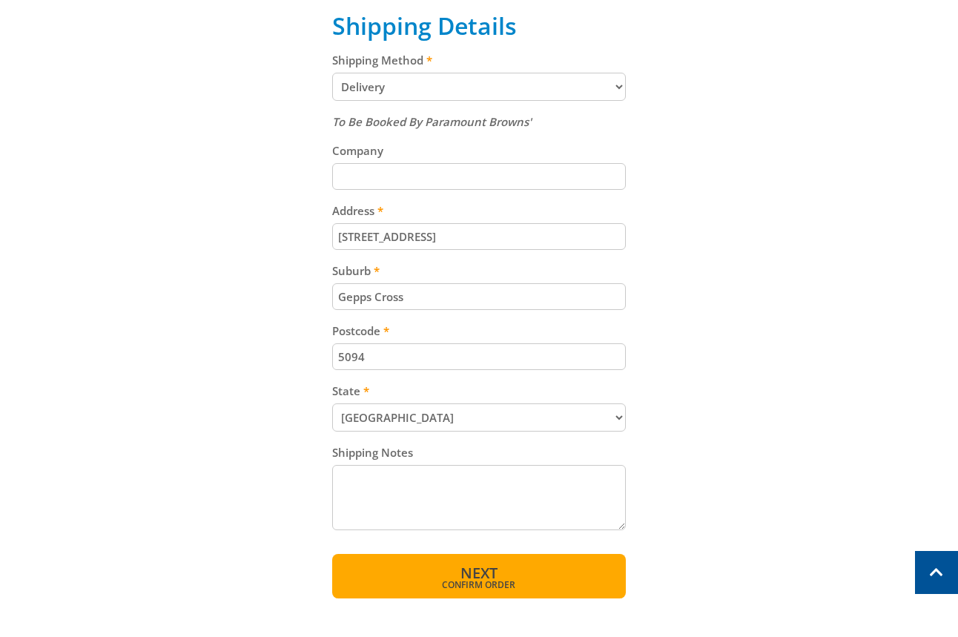
click at [497, 565] on span "Next" at bounding box center [479, 573] width 37 height 20
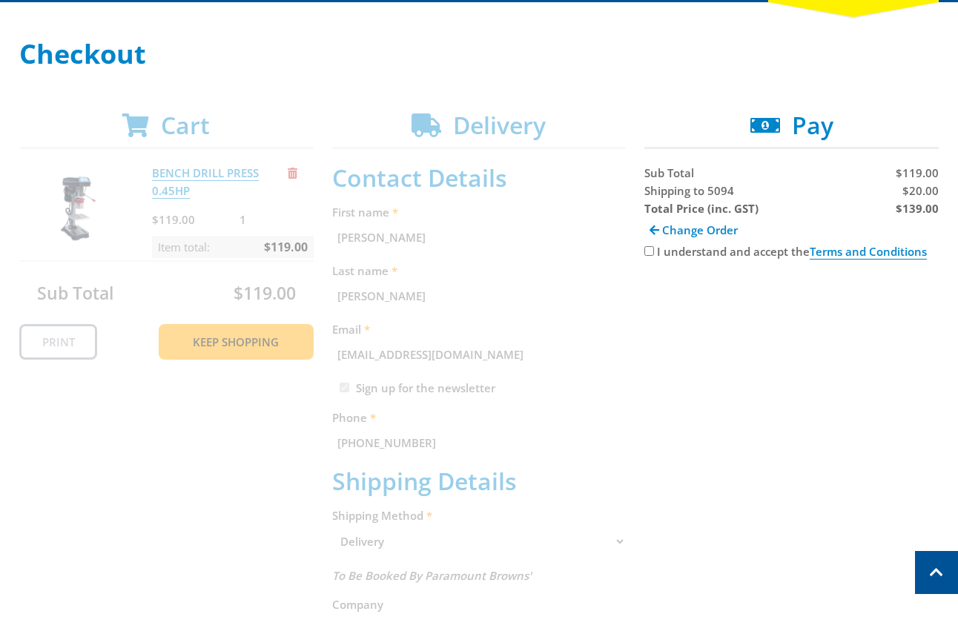
scroll to position [191, 0]
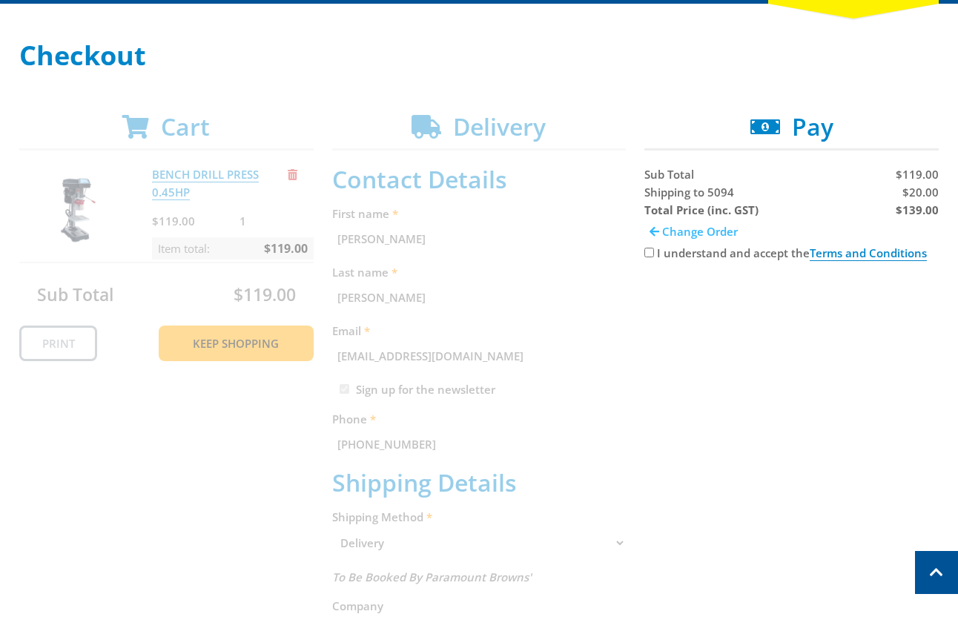
click at [662, 242] on link "Change Order" at bounding box center [694, 231] width 99 height 25
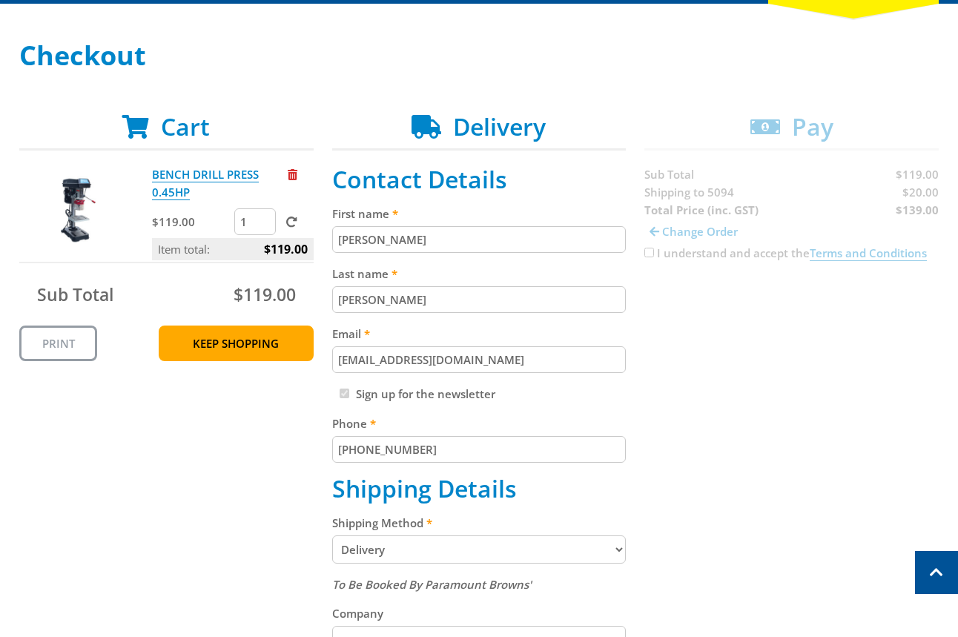
click at [661, 252] on div "Cart BENCH DRILL PRESS 0.45HP $119.00 1 Item total: $119.00 Sub Total $119.00 P…" at bounding box center [479, 587] width 920 height 949
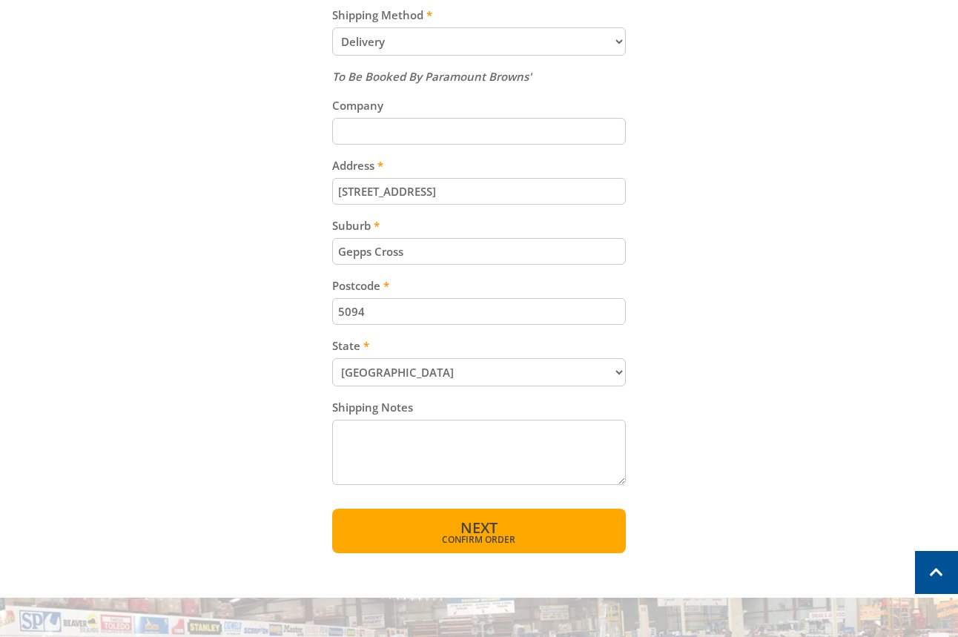
click at [513, 536] on span "Confirm order" at bounding box center [479, 540] width 231 height 9
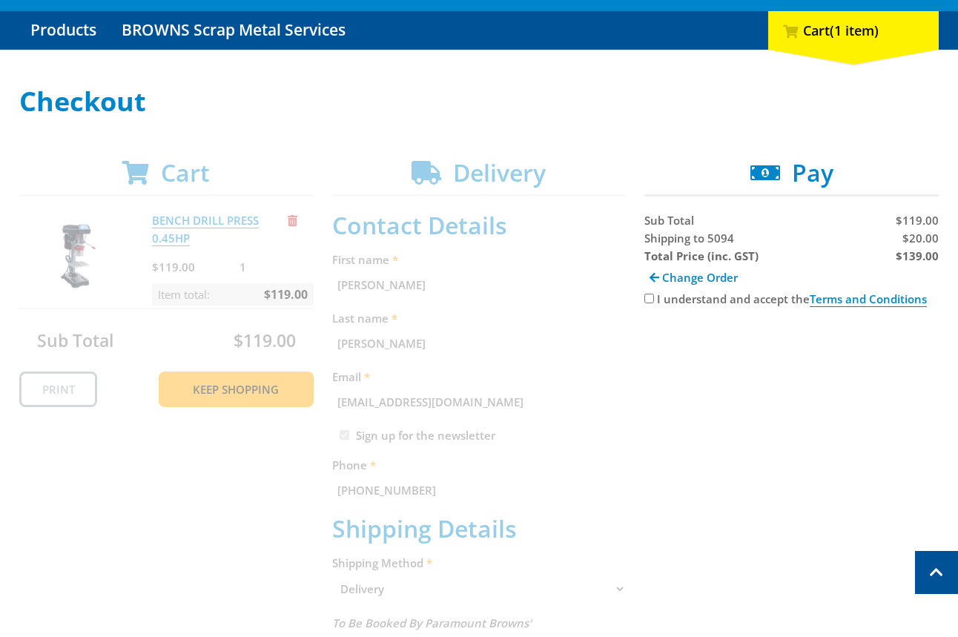
scroll to position [120, 0]
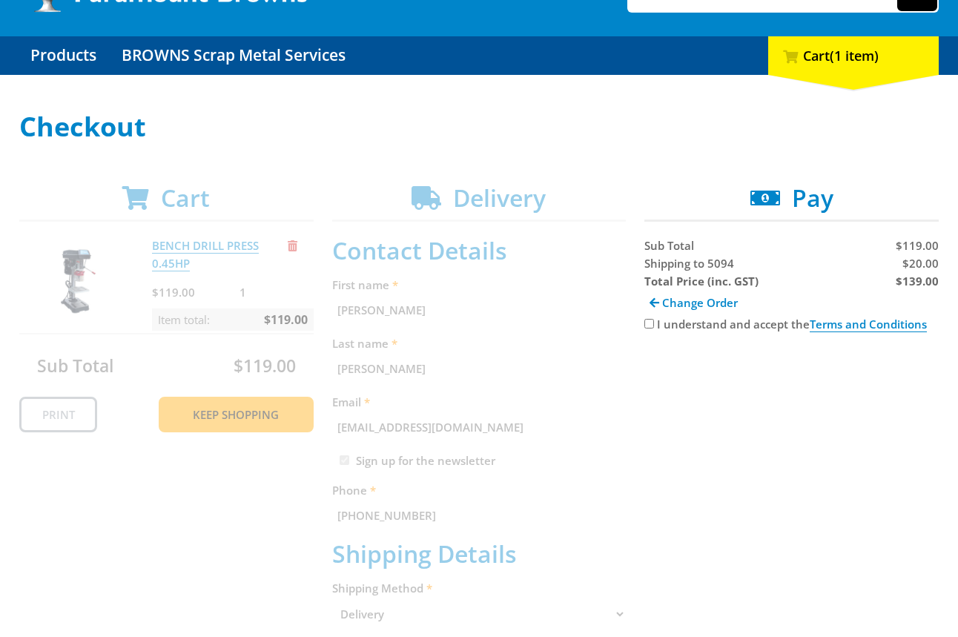
drag, startPoint x: 680, startPoint y: 327, endPoint x: 680, endPoint y: 338, distance: 11.2
click at [680, 328] on label "I understand and accept the Terms and Conditions" at bounding box center [792, 325] width 270 height 16
click at [654, 328] on input "I understand and accept the Terms and Conditions" at bounding box center [650, 324] width 10 height 10
checkbox input "true"
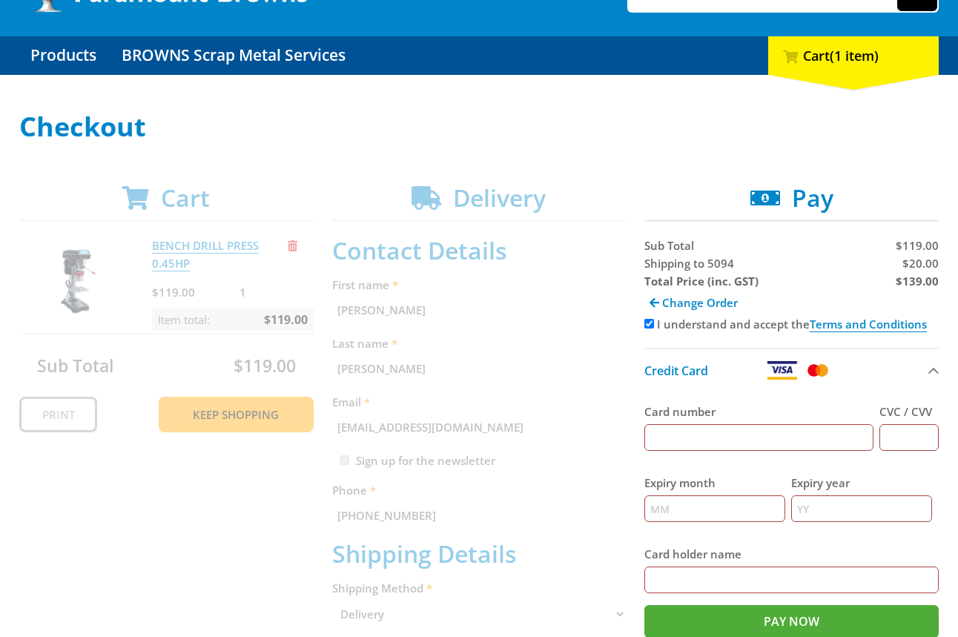
click at [748, 447] on input "Card number" at bounding box center [759, 437] width 229 height 27
type input "5454545454545454"
type input "123"
type input "12"
type input "2025"
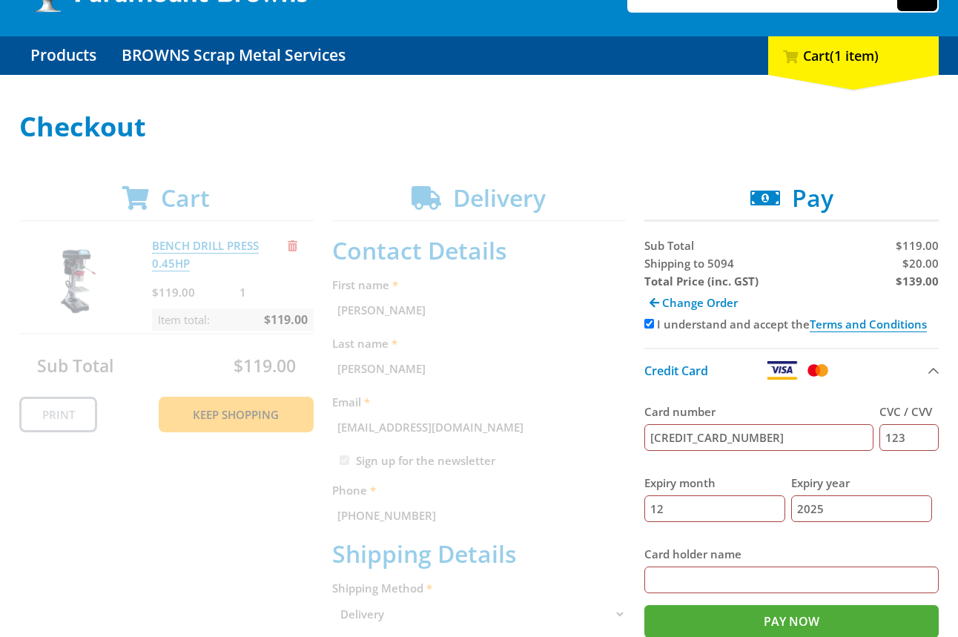
type input "[PERSON_NAME]"
click at [675, 260] on span "Shipping to 5094" at bounding box center [690, 263] width 90 height 15
click at [674, 260] on span "Shipping to 5094" at bounding box center [690, 263] width 90 height 15
copy span "Shipping"
click at [906, 263] on span "$20.00" at bounding box center [921, 263] width 36 height 15
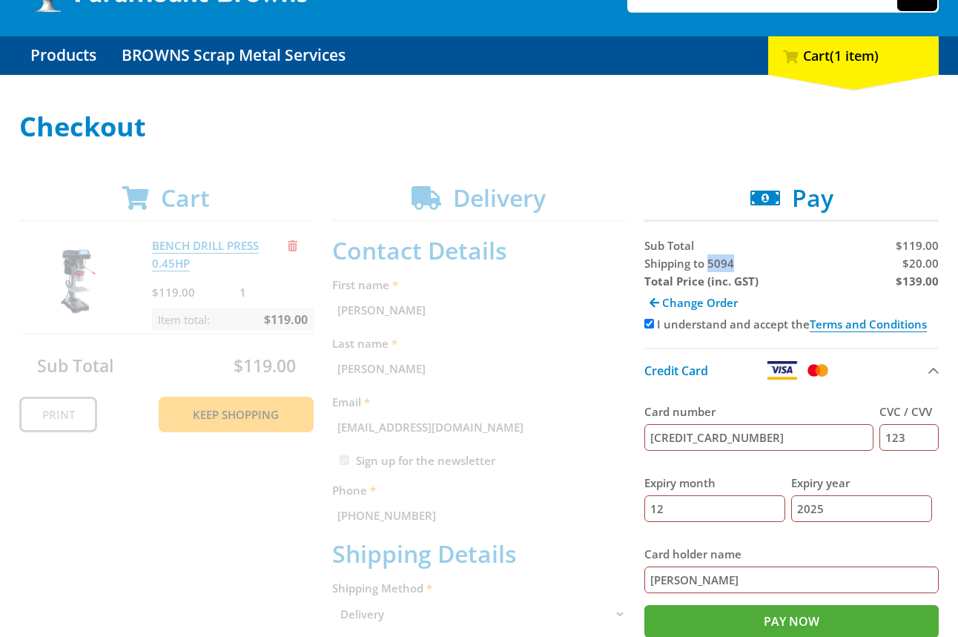
click at [906, 263] on span "$20.00" at bounding box center [921, 263] width 36 height 15
click at [918, 264] on span "$20.00" at bounding box center [921, 263] width 36 height 15
copy span "20.00"
click at [918, 284] on strong "$139.00" at bounding box center [917, 281] width 43 height 15
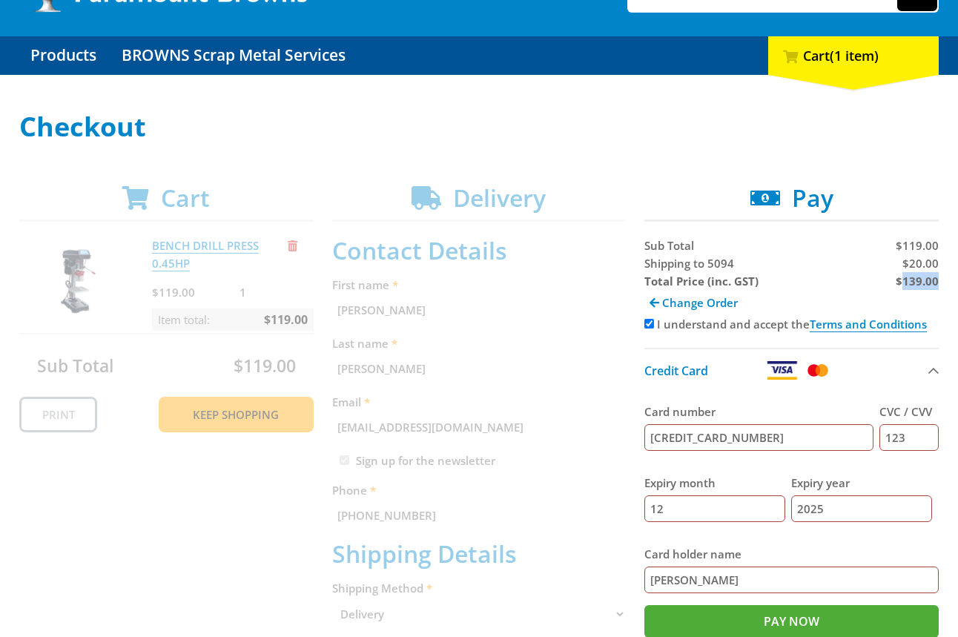
click at [918, 284] on strong "$139.00" at bounding box center [917, 281] width 43 height 15
copy strong "139.00"
click at [915, 299] on div "Change Order" at bounding box center [792, 302] width 294 height 25
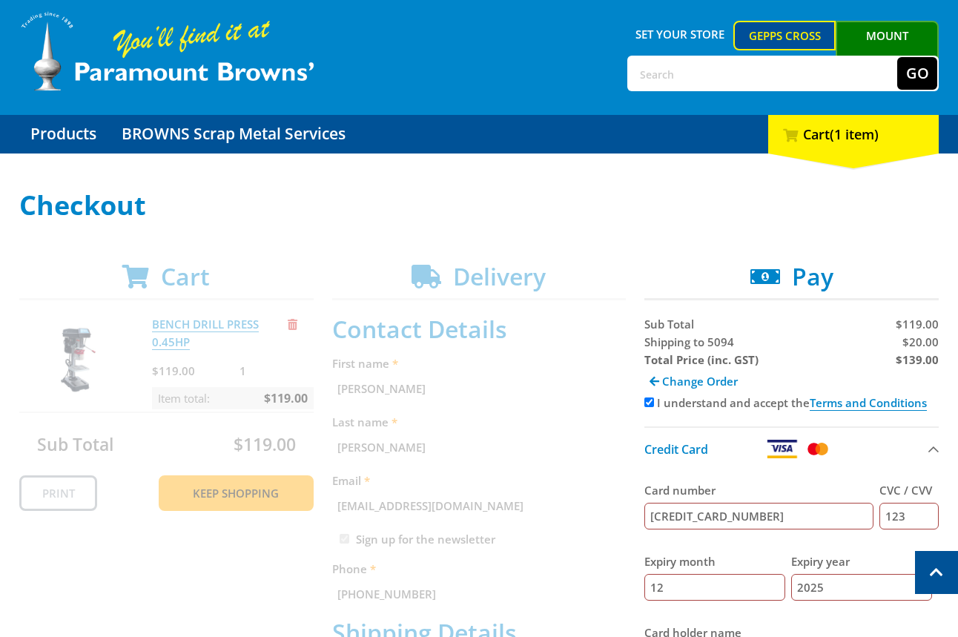
scroll to position [0, 0]
